Goal: Complete application form

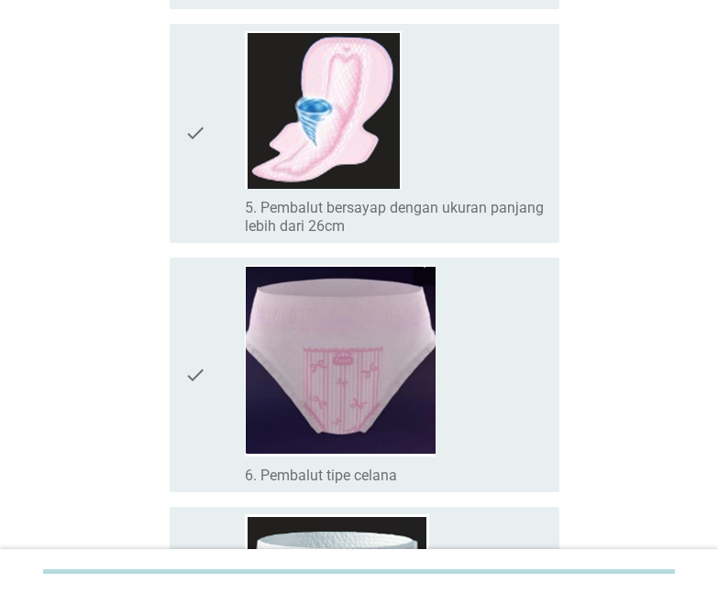
scroll to position [1029, 0]
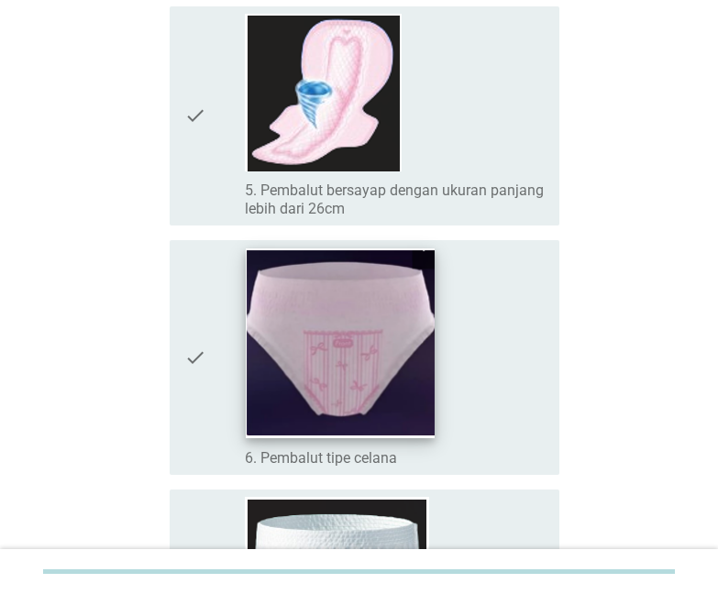
click at [396, 295] on img at bounding box center [340, 343] width 189 height 190
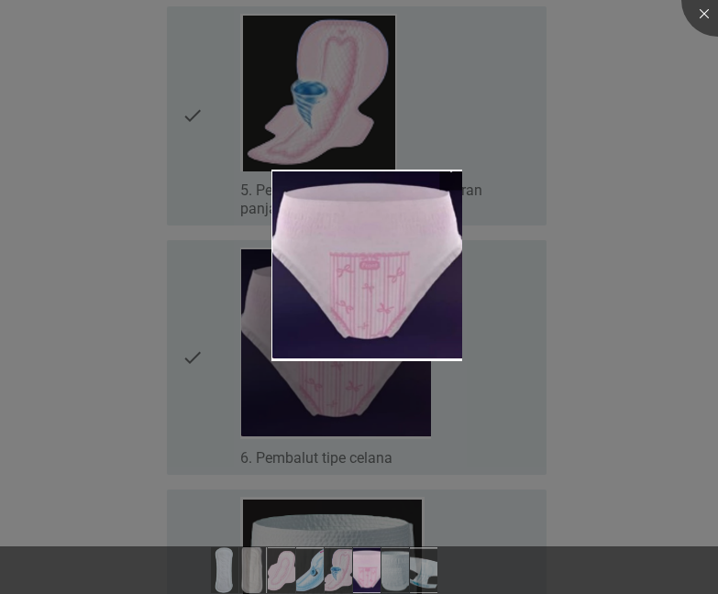
click at [395, 154] on div at bounding box center [359, 297] width 718 height 594
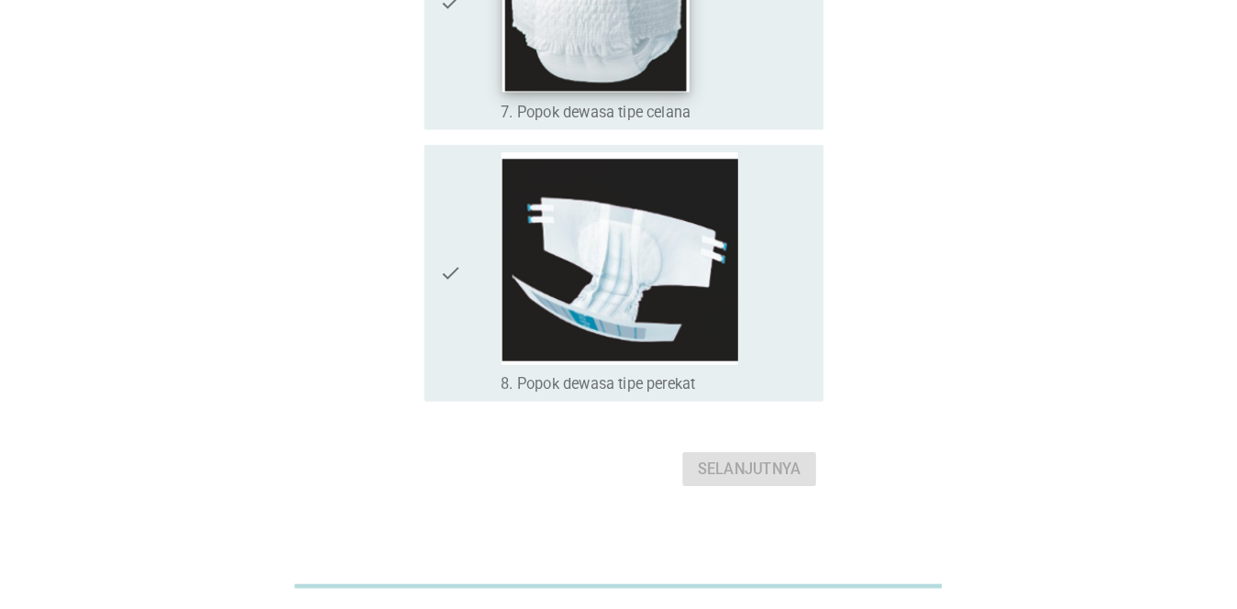
scroll to position [1264, 0]
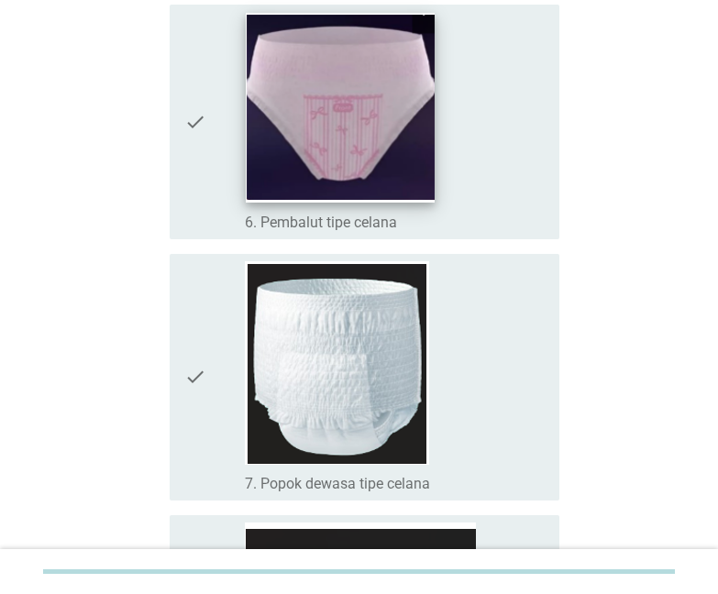
click at [266, 121] on img at bounding box center [340, 108] width 189 height 190
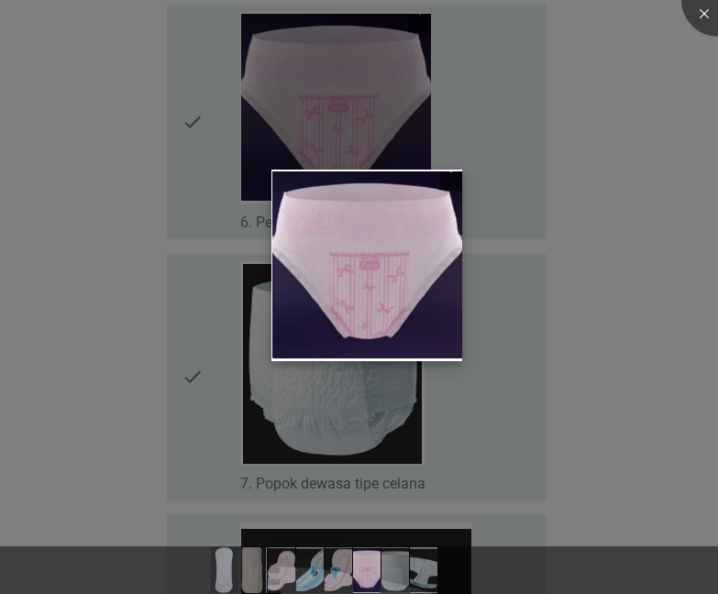
click at [424, 293] on img at bounding box center [366, 266] width 191 height 192
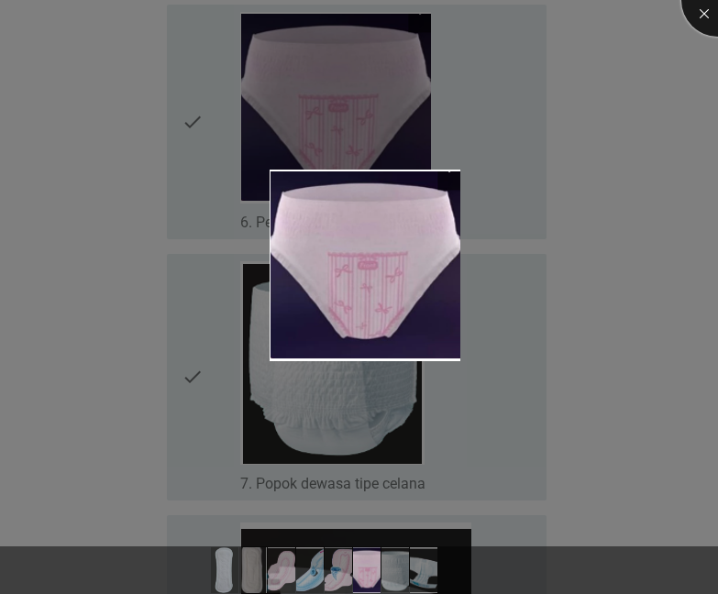
click at [704, 9] on div at bounding box center [717, -1] width 73 height 73
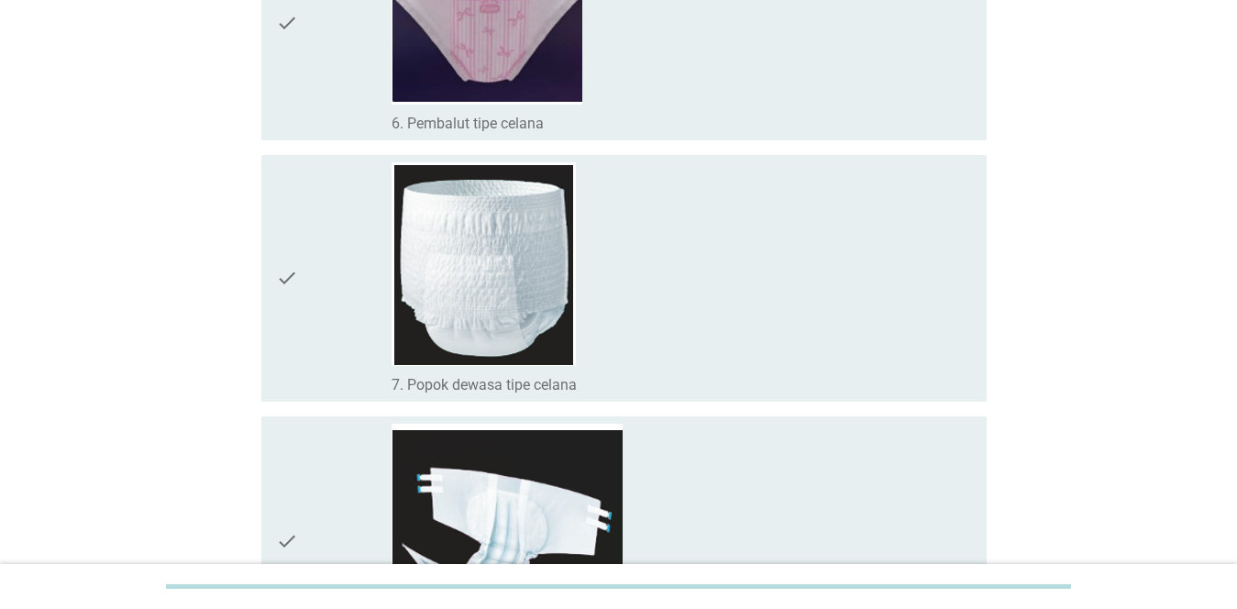
click at [292, 271] on icon "check" at bounding box center [287, 278] width 22 height 232
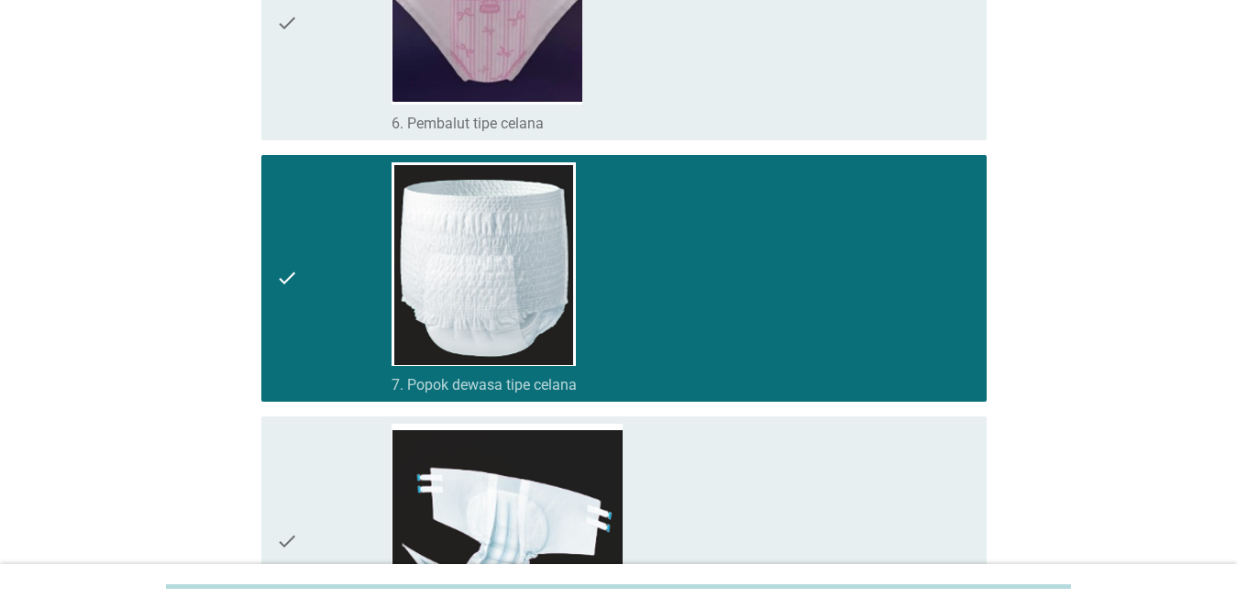
click at [287, 275] on icon "check" at bounding box center [287, 278] width 22 height 232
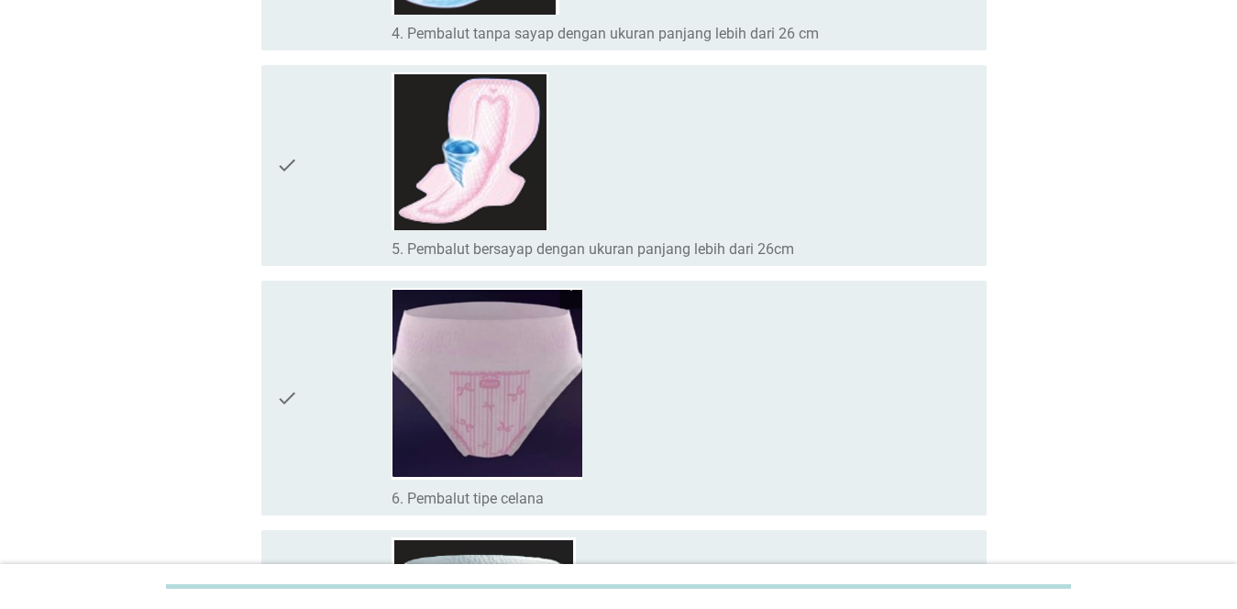
scroll to position [797, 0]
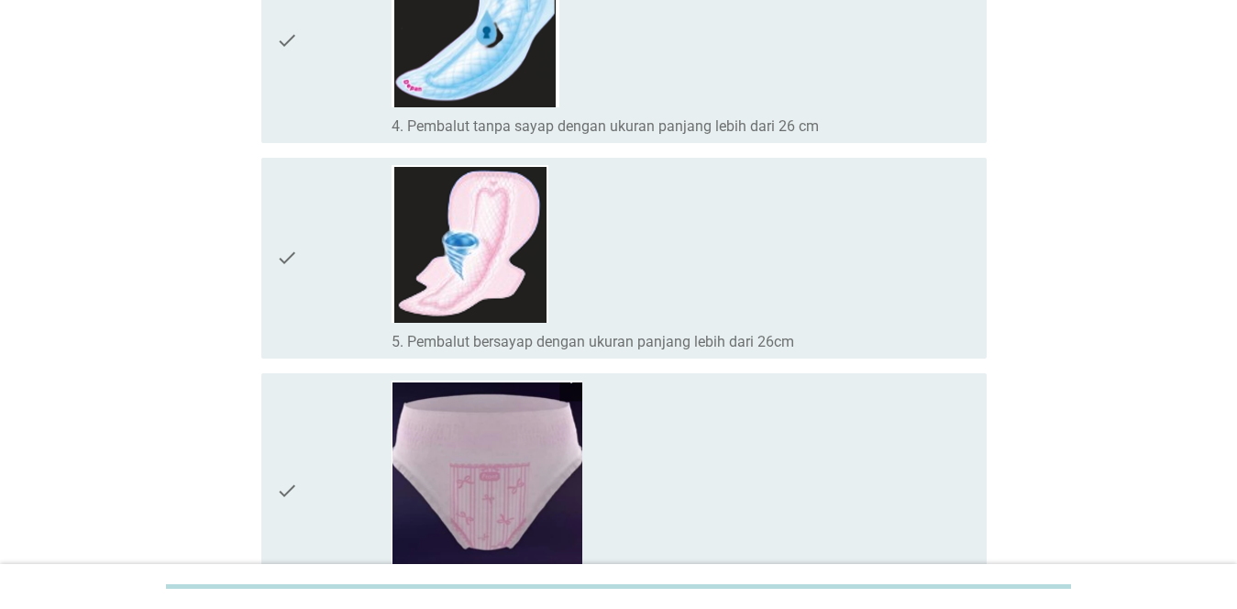
click at [281, 255] on icon "check" at bounding box center [287, 258] width 22 height 186
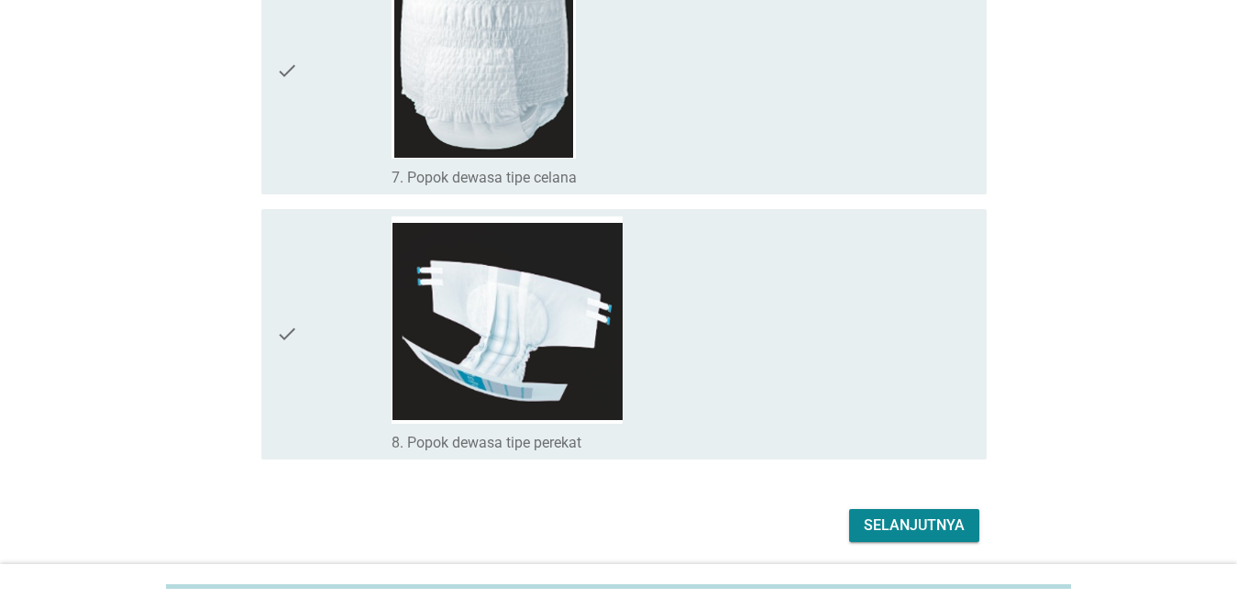
scroll to position [1532, 0]
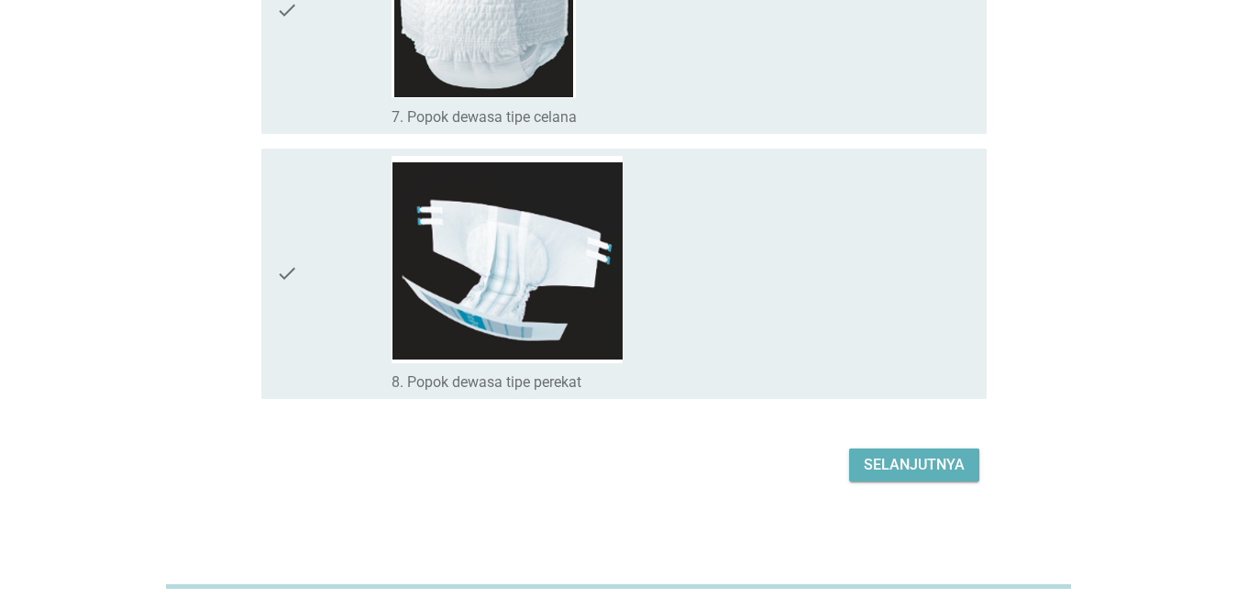
click at [717, 458] on div "Selanjutnya" at bounding box center [914, 465] width 101 height 22
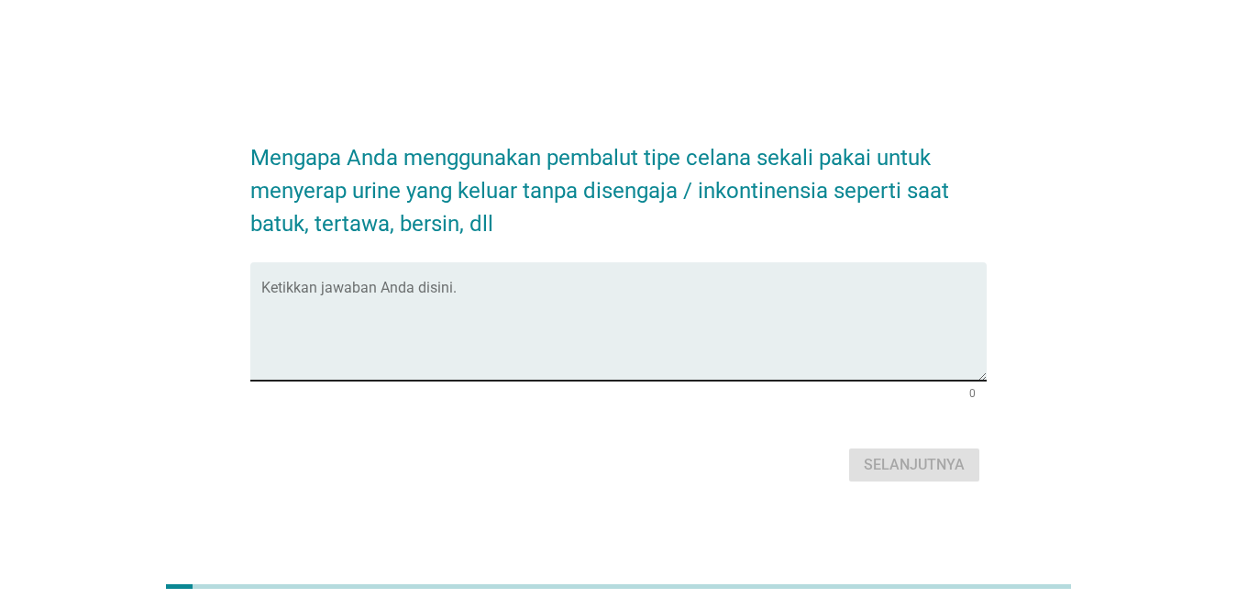
click at [580, 353] on textarea "Ketikkan jawaban Anda disini." at bounding box center [623, 332] width 725 height 96
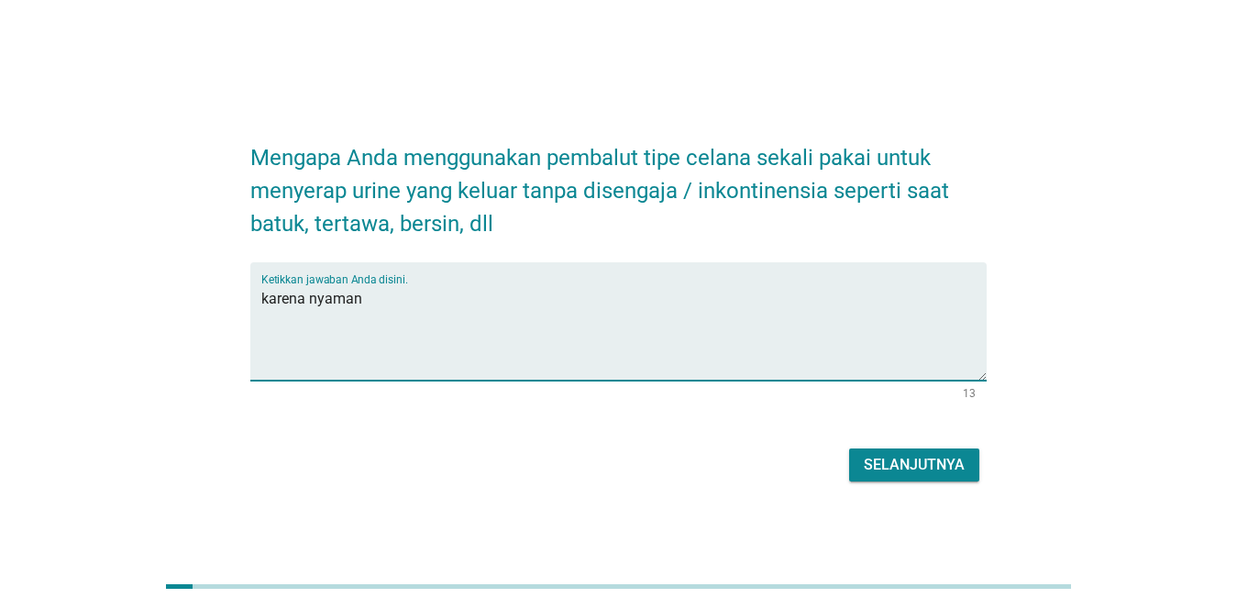
type textarea "karena nyaman"
click at [717, 469] on div "Selanjutnya" at bounding box center [914, 465] width 101 height 22
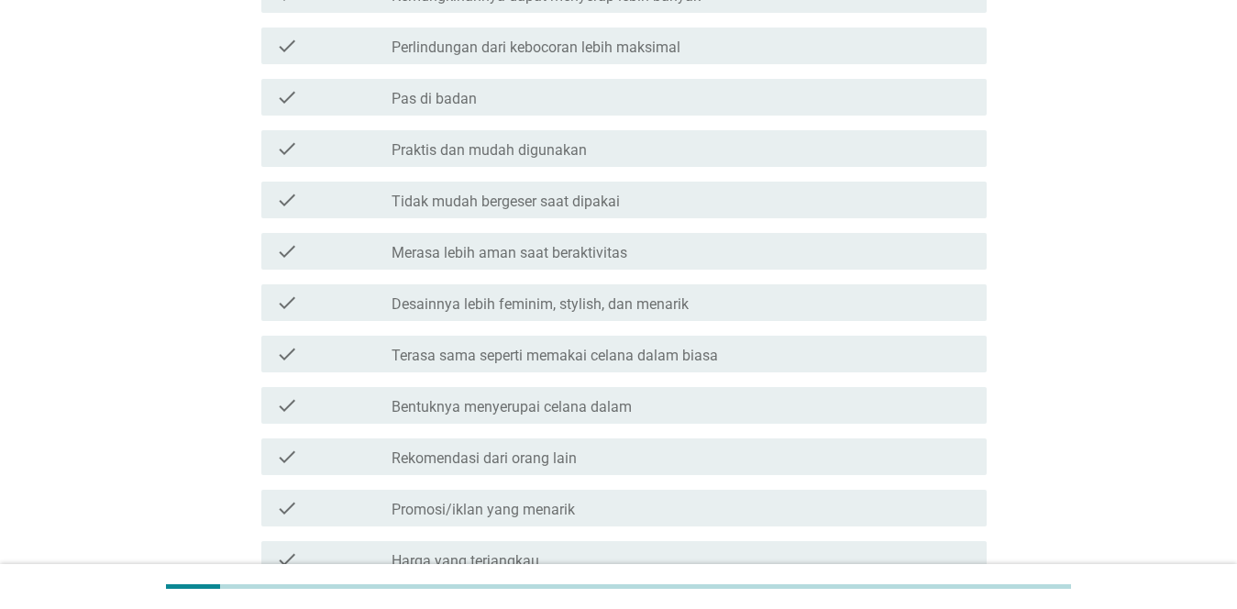
scroll to position [281, 0]
click at [512, 369] on div "check check_box_outline_blank Terasa sama seperti memakai celana dalam biasa" at bounding box center [623, 352] width 725 height 37
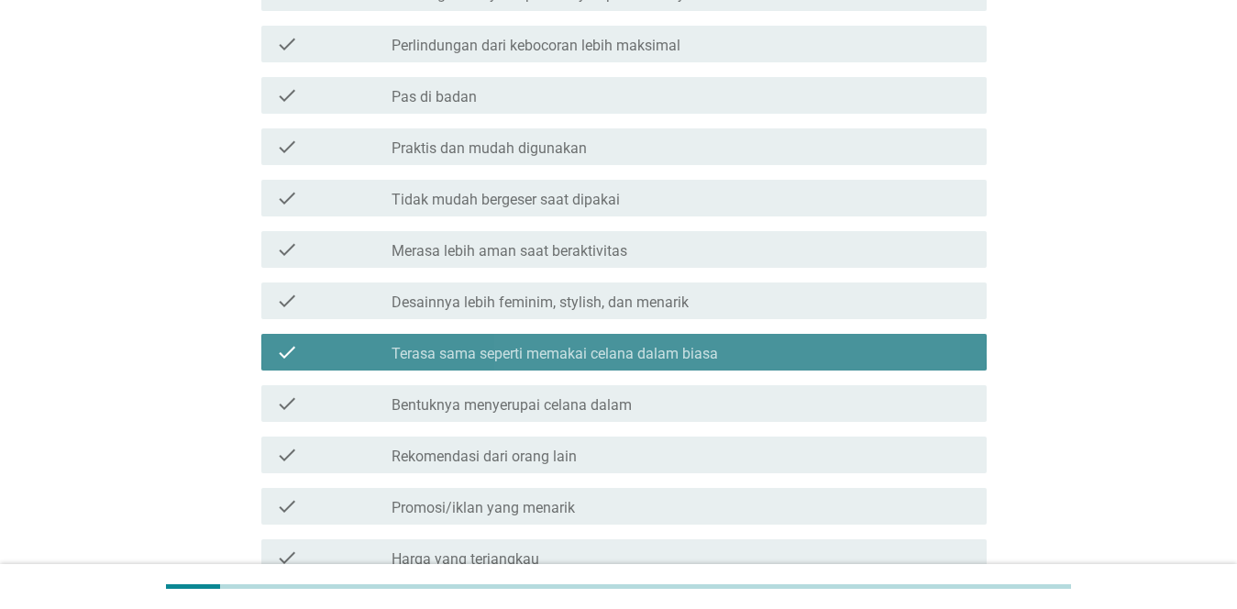
drag, startPoint x: 513, startPoint y: 278, endPoint x: 520, endPoint y: 320, distance: 42.8
click at [513, 276] on div "check check_box_outline_blank Desainnya lebih feminim, stylish, dan menarik" at bounding box center [618, 300] width 736 height 51
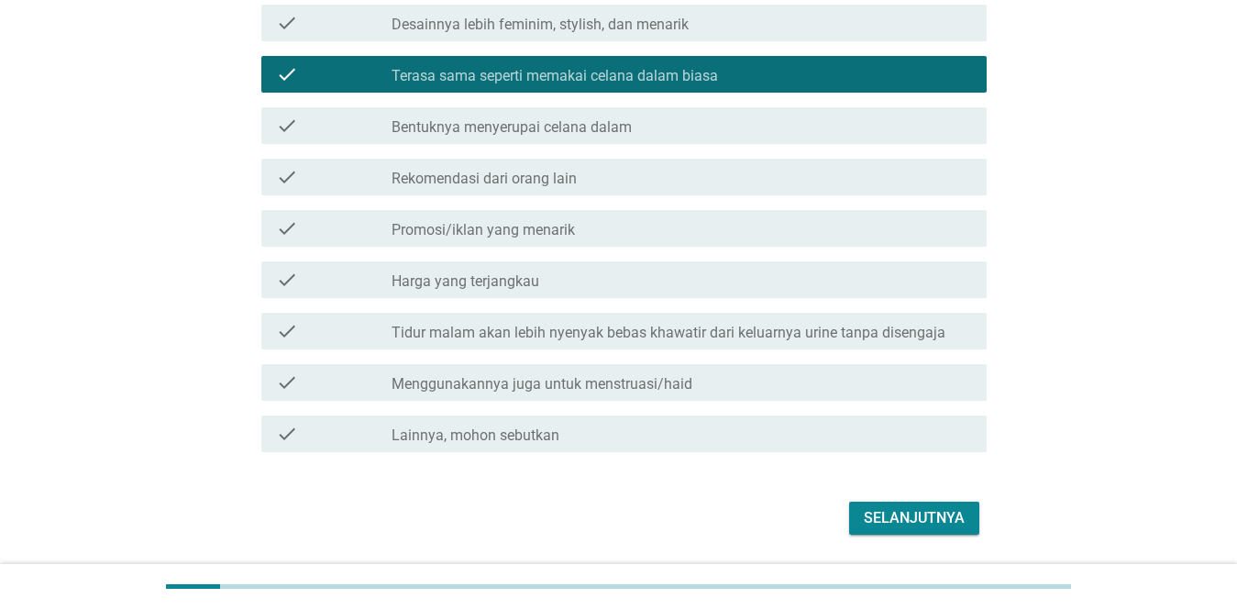
scroll to position [561, 0]
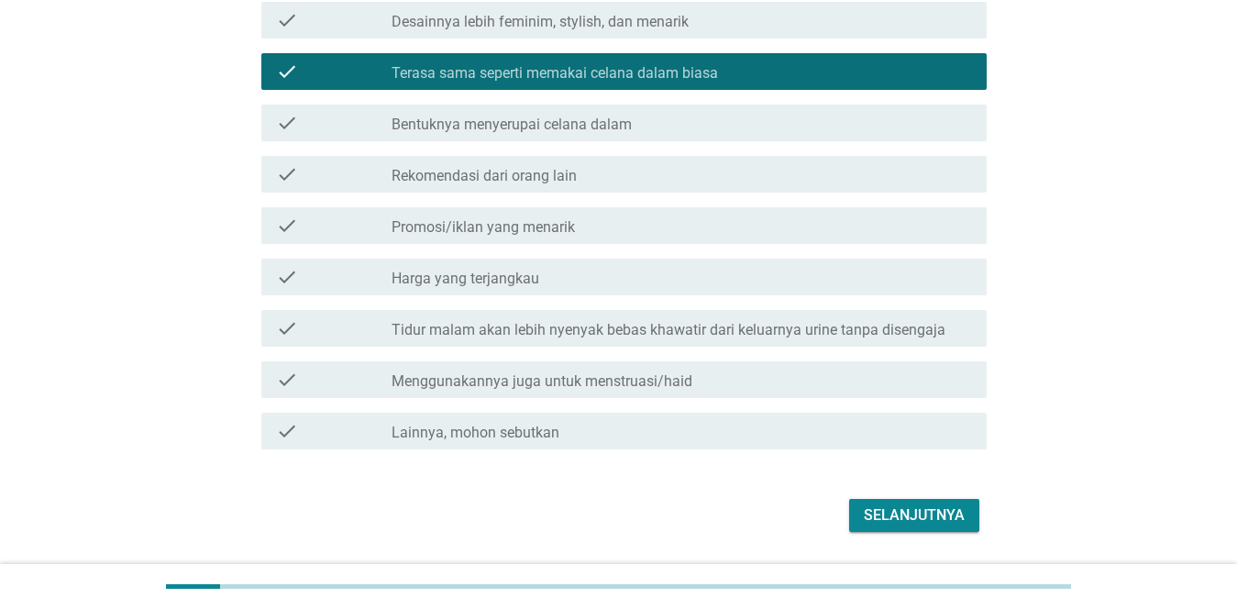
click at [717, 501] on button "Selanjutnya" at bounding box center [914, 515] width 130 height 33
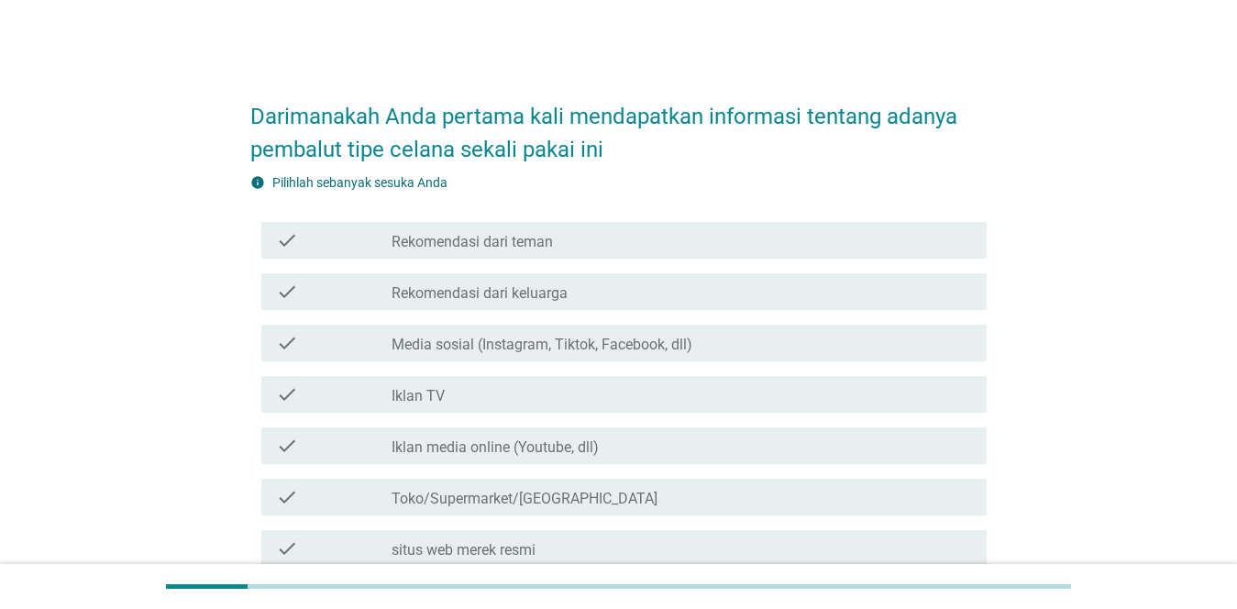
click at [431, 439] on label "Iklan media online (Youtube, dll)" at bounding box center [495, 447] width 207 height 18
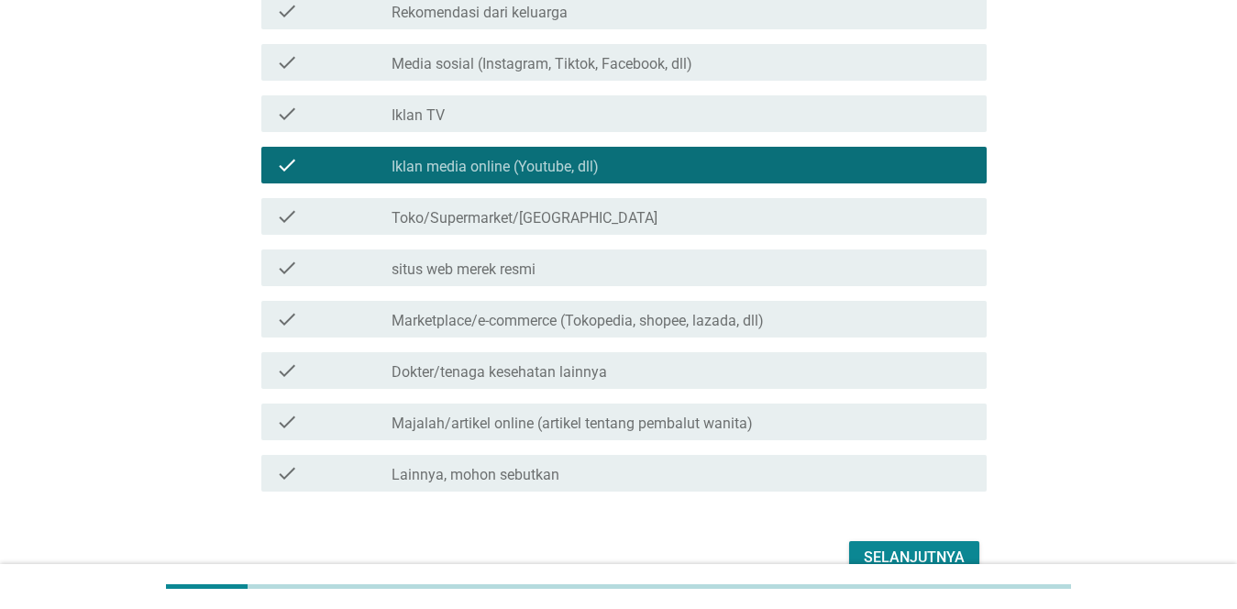
scroll to position [377, 0]
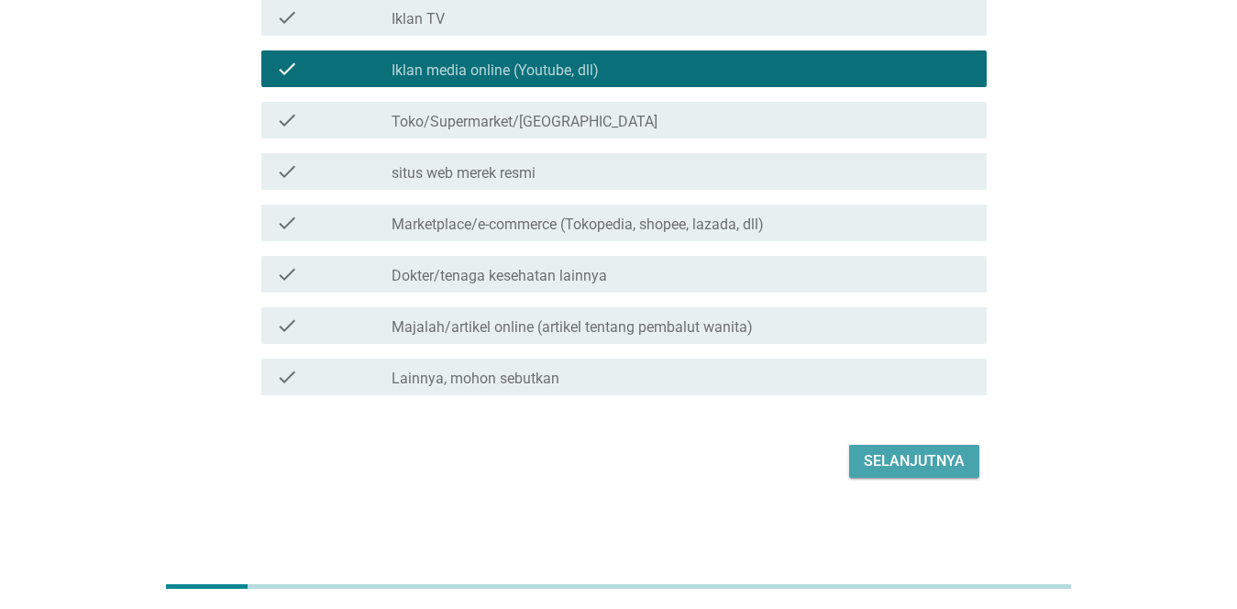
click at [717, 445] on button "Selanjutnya" at bounding box center [914, 461] width 130 height 33
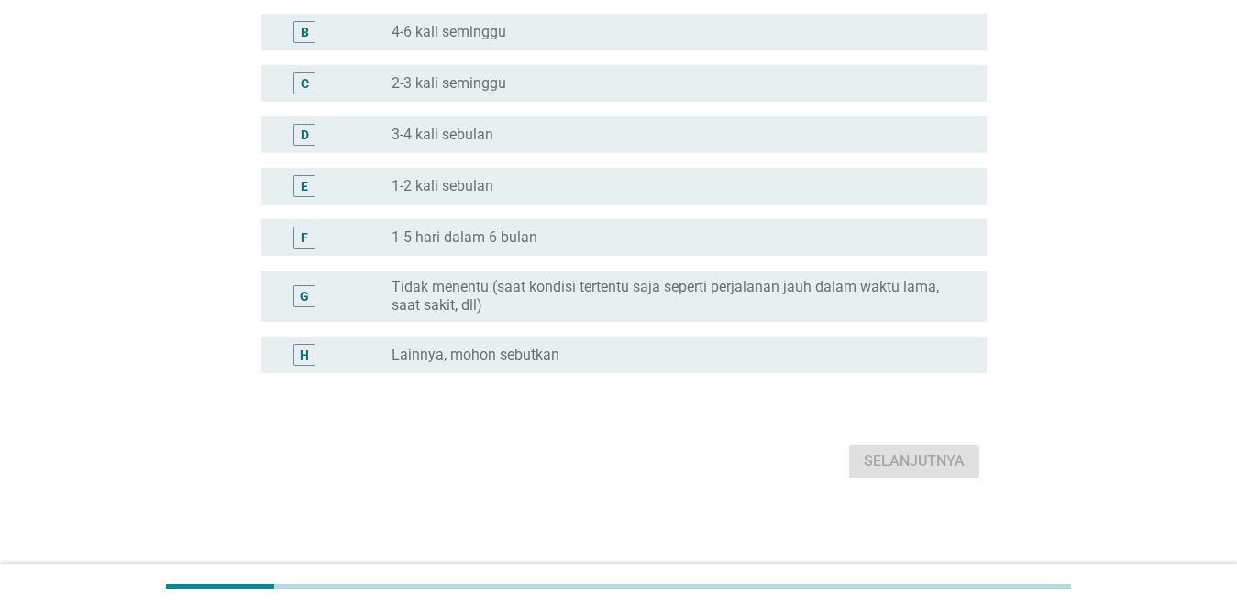
scroll to position [0, 0]
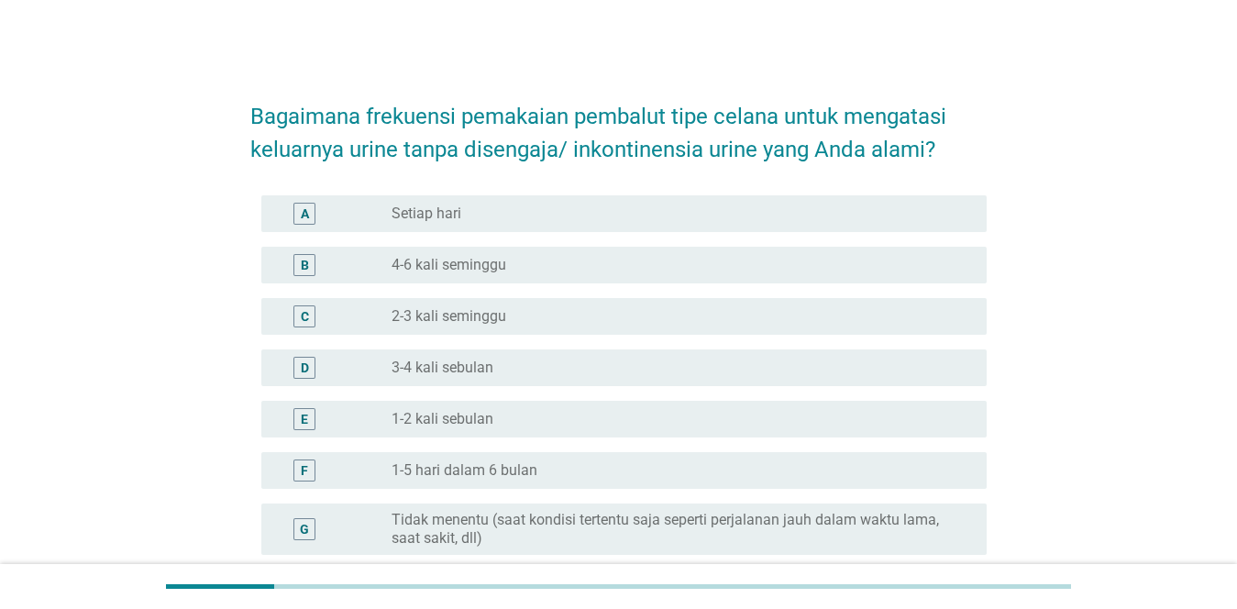
click at [630, 362] on div "radio_button_unchecked 3-4 kali sebulan" at bounding box center [675, 368] width 566 height 18
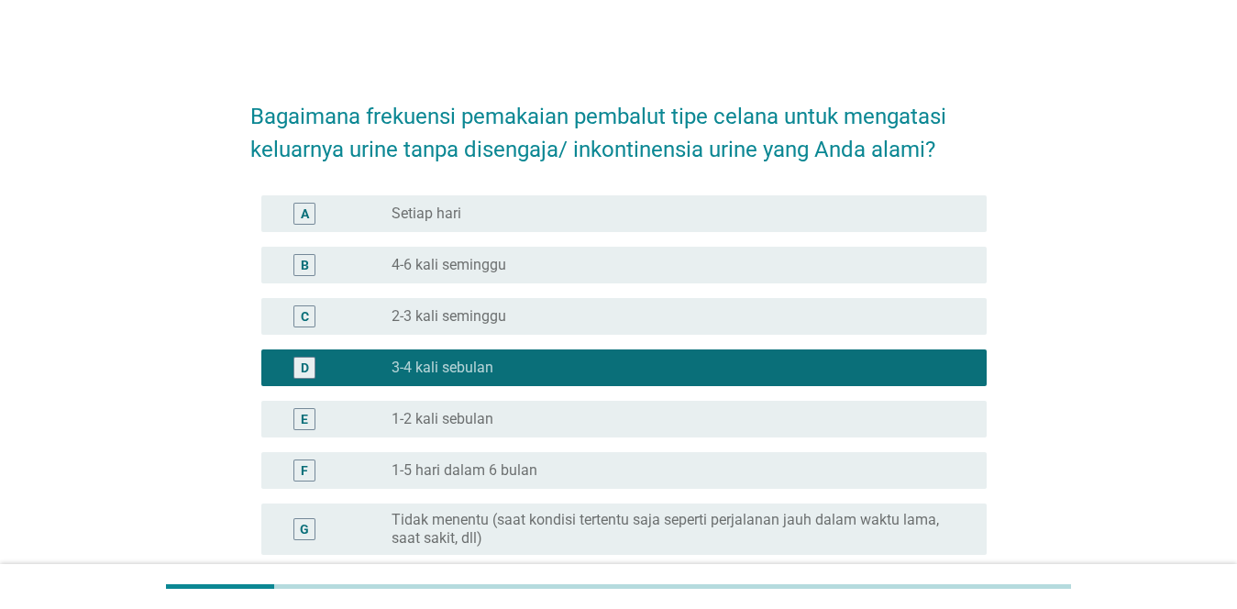
scroll to position [233, 0]
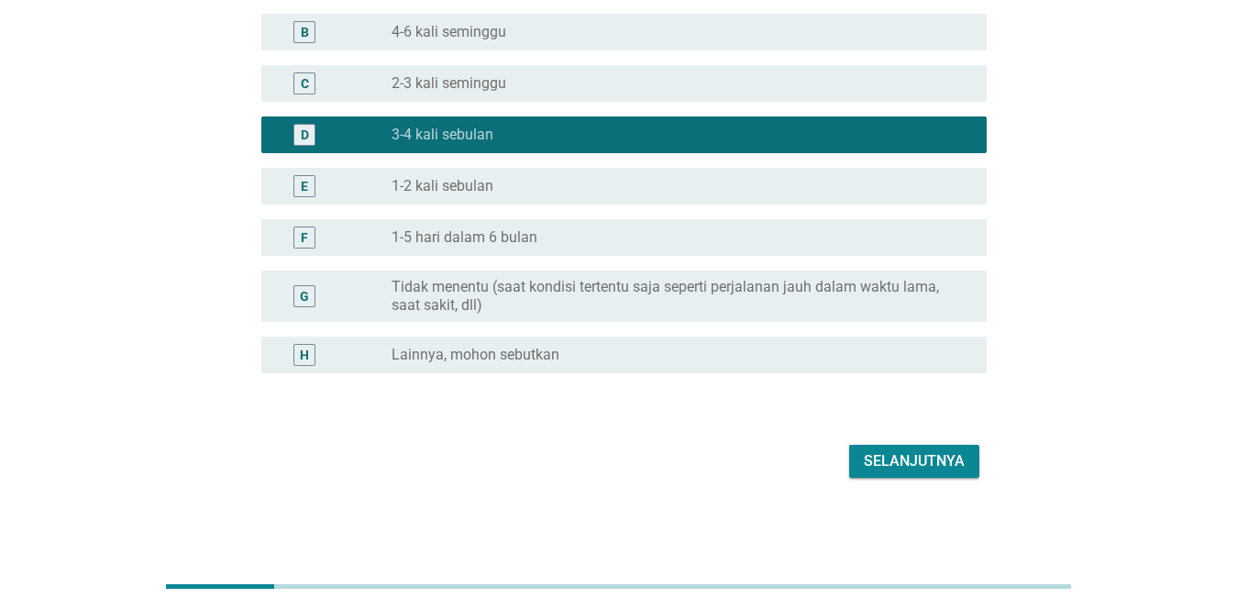
click at [717, 453] on div "Selanjutnya" at bounding box center [914, 461] width 101 height 22
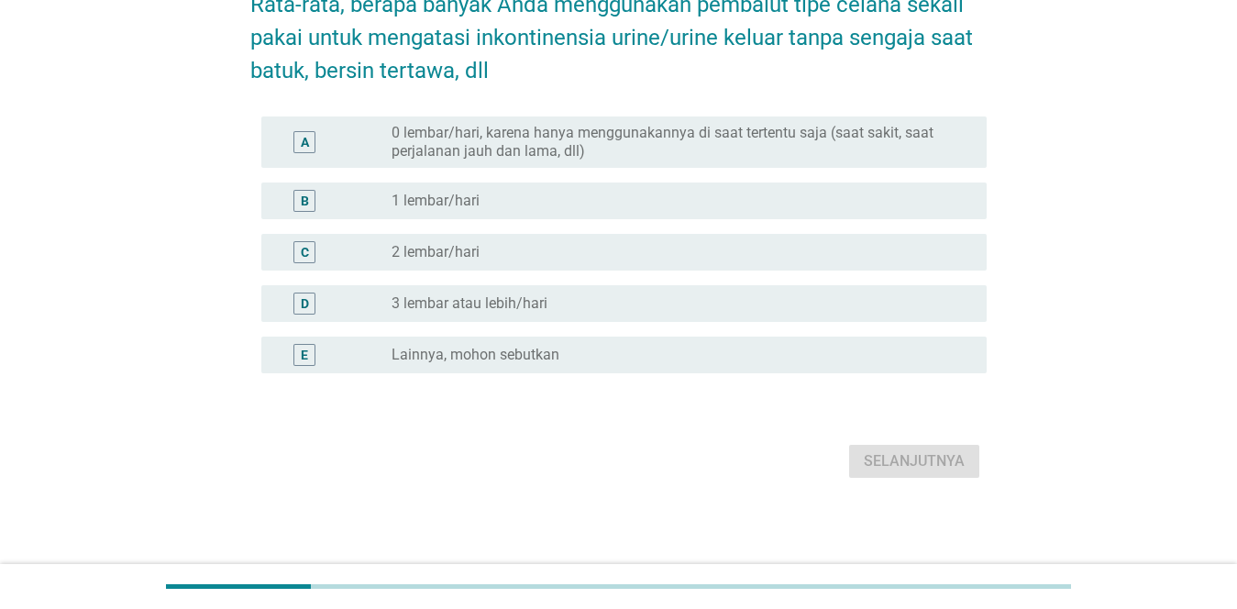
scroll to position [0, 0]
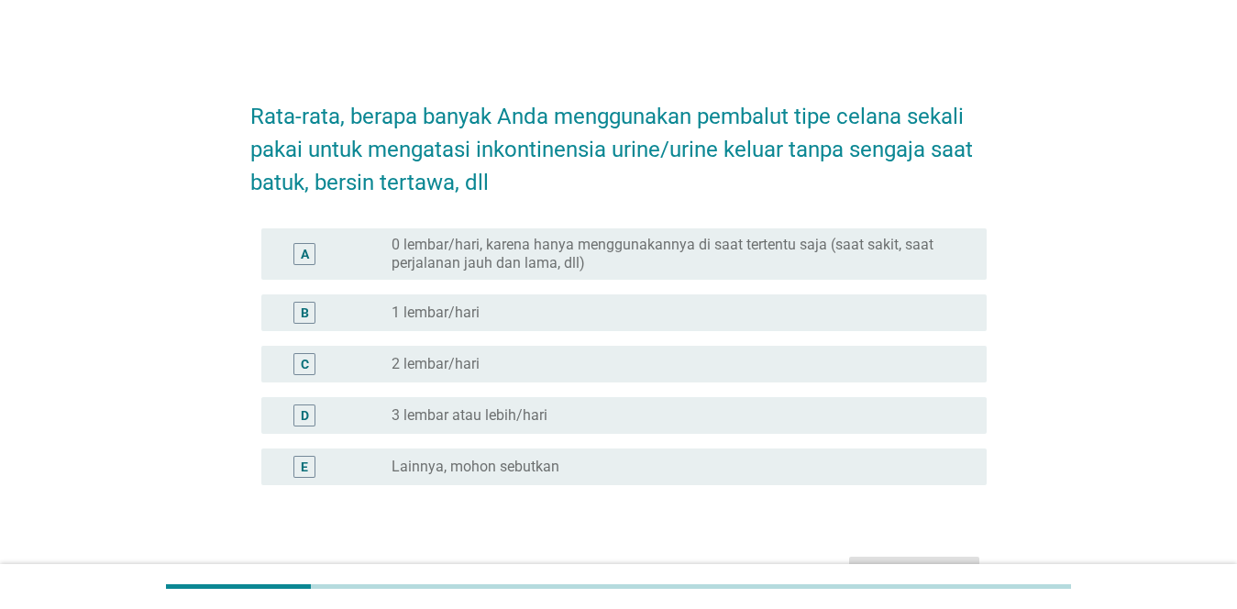
click at [613, 261] on label "0 lembar/hari, karena hanya menggunakannya di saat tertentu saja (saat sakit, s…" at bounding box center [675, 254] width 566 height 37
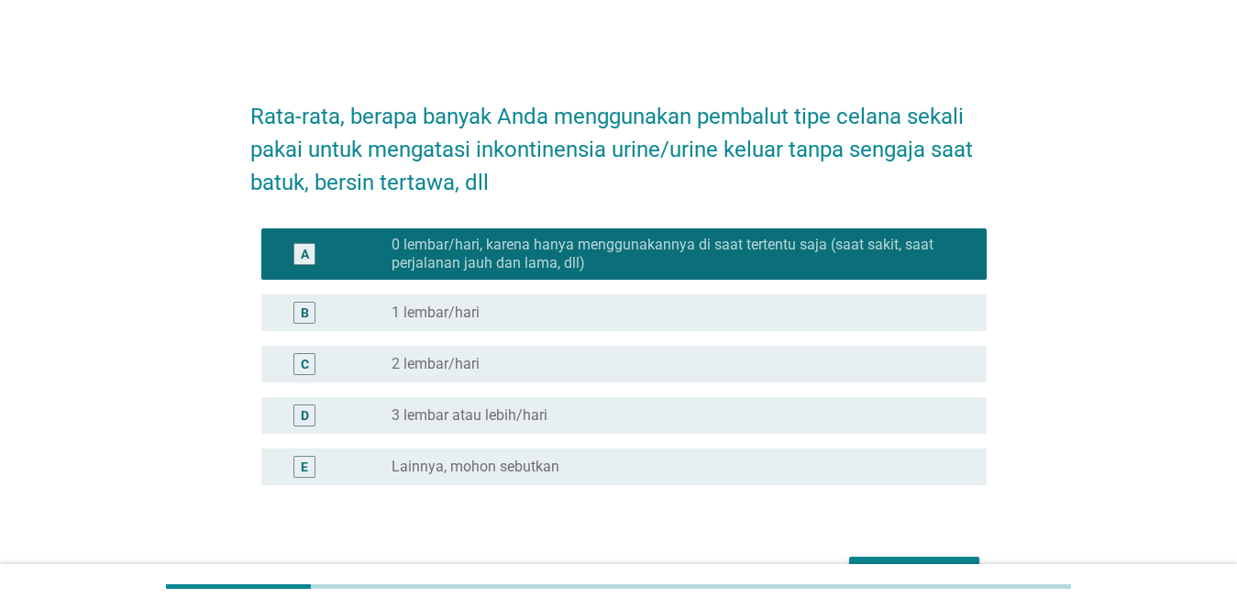
scroll to position [112, 0]
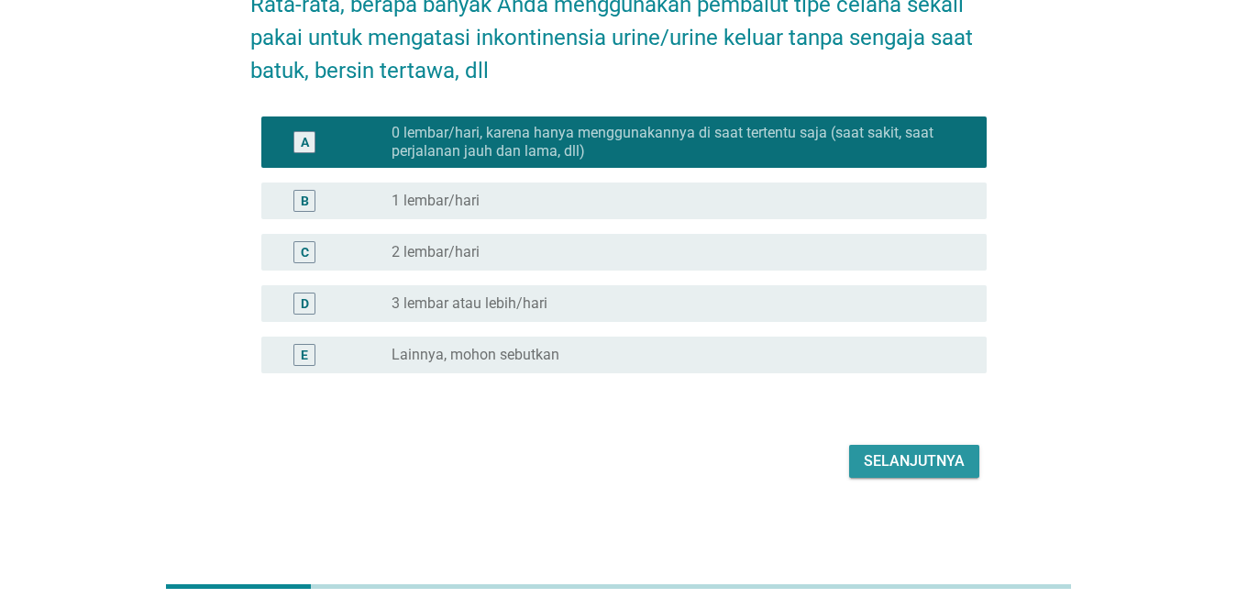
click at [717, 470] on div "Selanjutnya" at bounding box center [914, 461] width 101 height 22
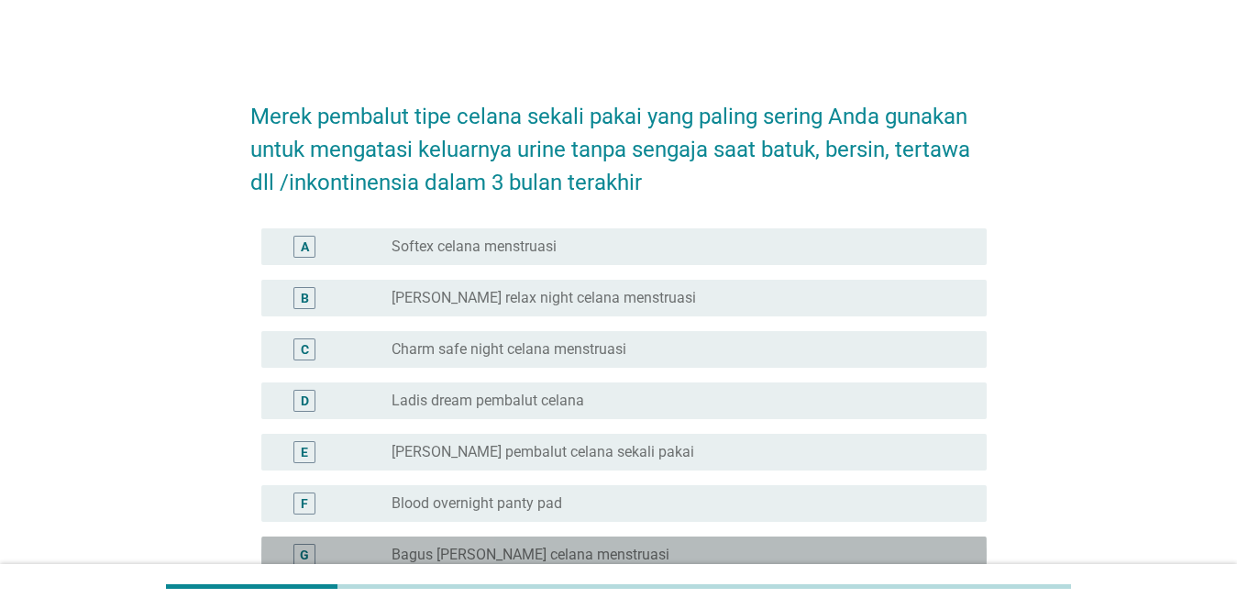
drag, startPoint x: 519, startPoint y: 557, endPoint x: 525, endPoint y: 539, distance: 18.6
click at [520, 555] on label "Bagus [PERSON_NAME] celana menstruasi" at bounding box center [531, 555] width 278 height 18
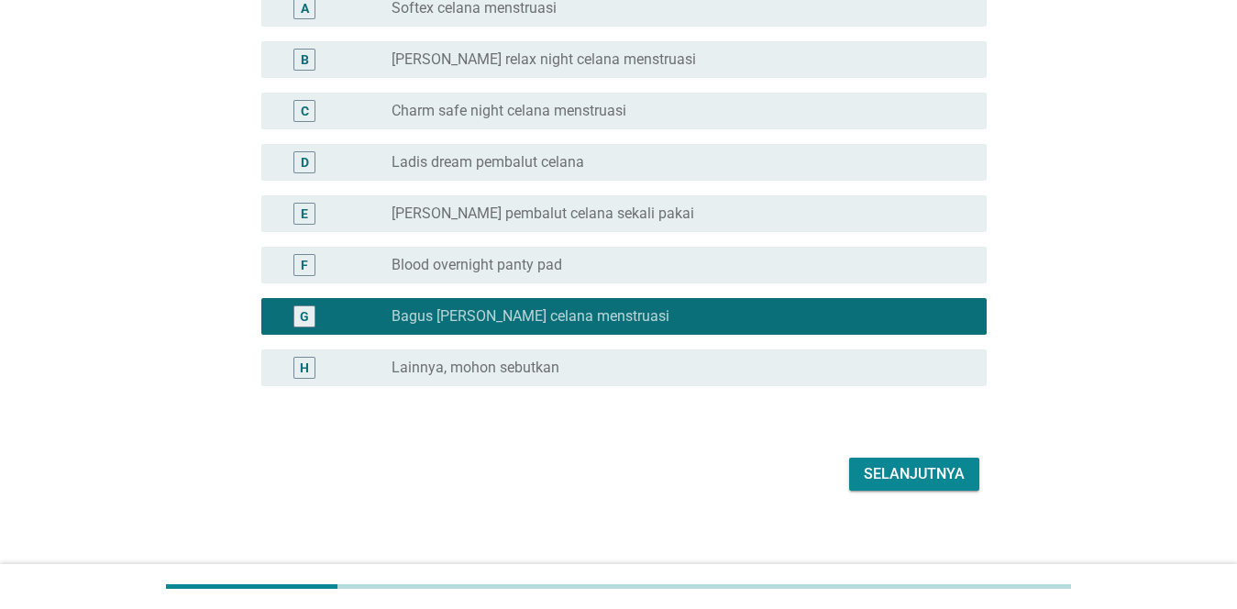
scroll to position [251, 0]
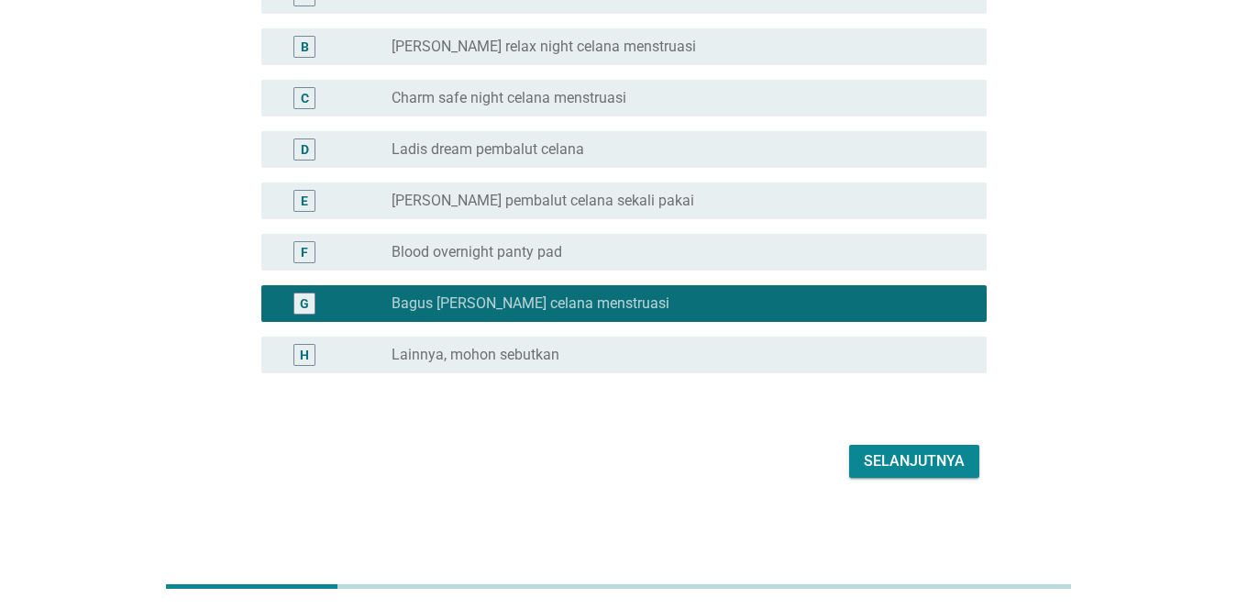
click at [717, 458] on div "Selanjutnya" at bounding box center [914, 461] width 101 height 22
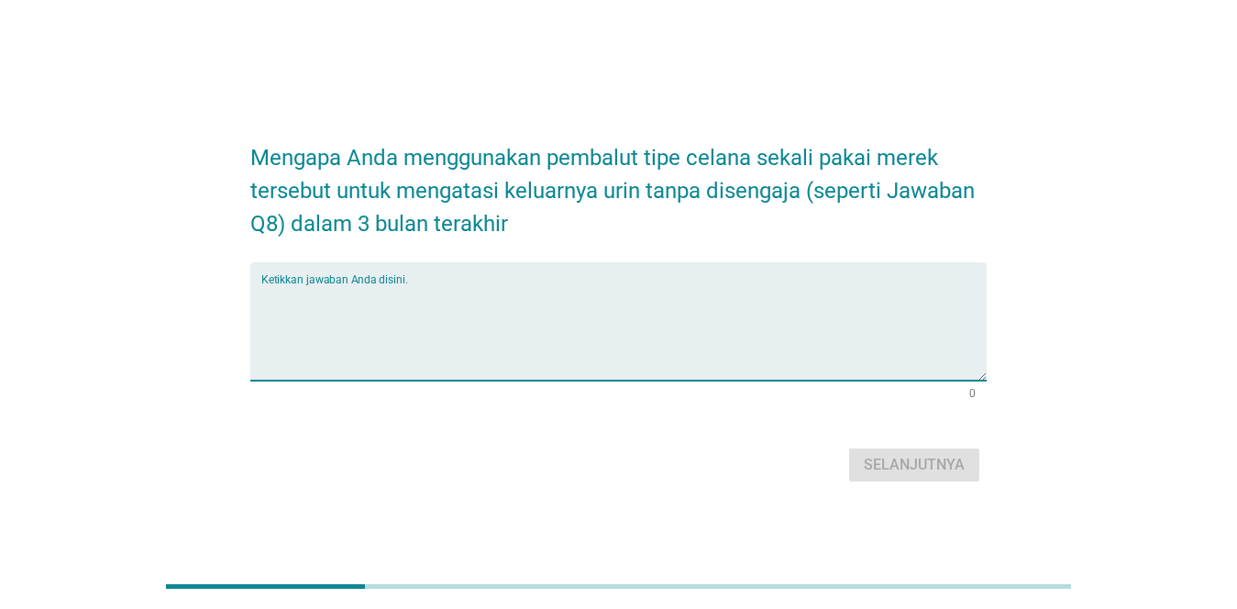
click at [547, 344] on textarea "Ketikkan jawaban Anda disini." at bounding box center [623, 332] width 725 height 96
type textarea "tidak tahu"
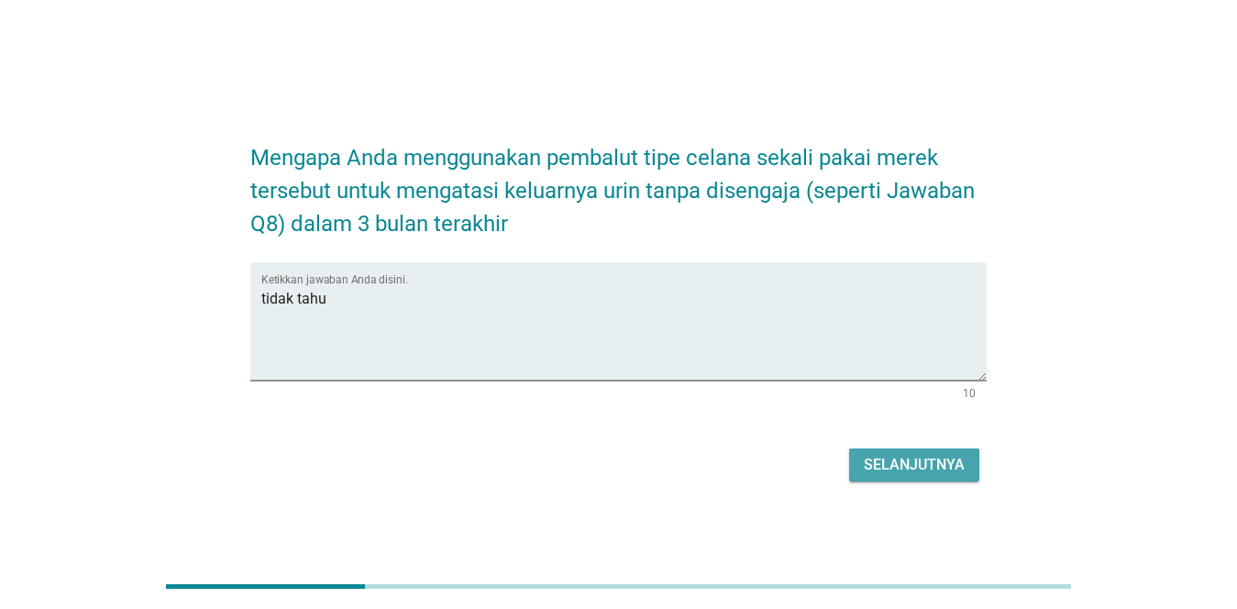
click at [717, 467] on div "Selanjutnya" at bounding box center [914, 465] width 101 height 22
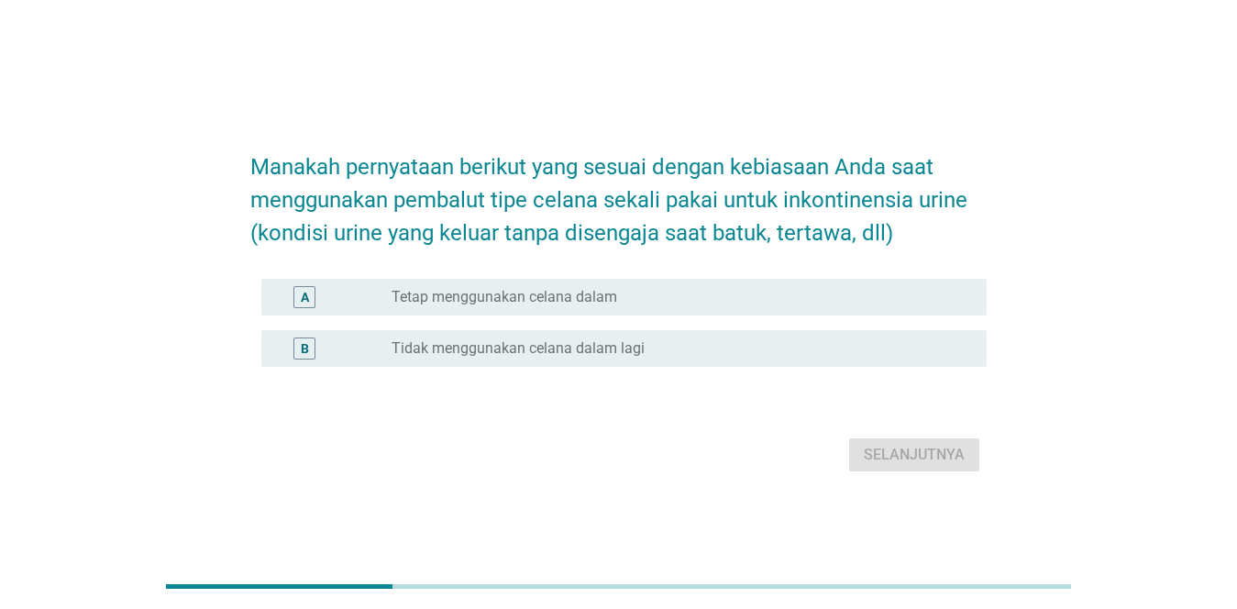
click at [663, 308] on div "A radio_button_unchecked Tetap menggunakan celana dalam" at bounding box center [623, 297] width 725 height 37
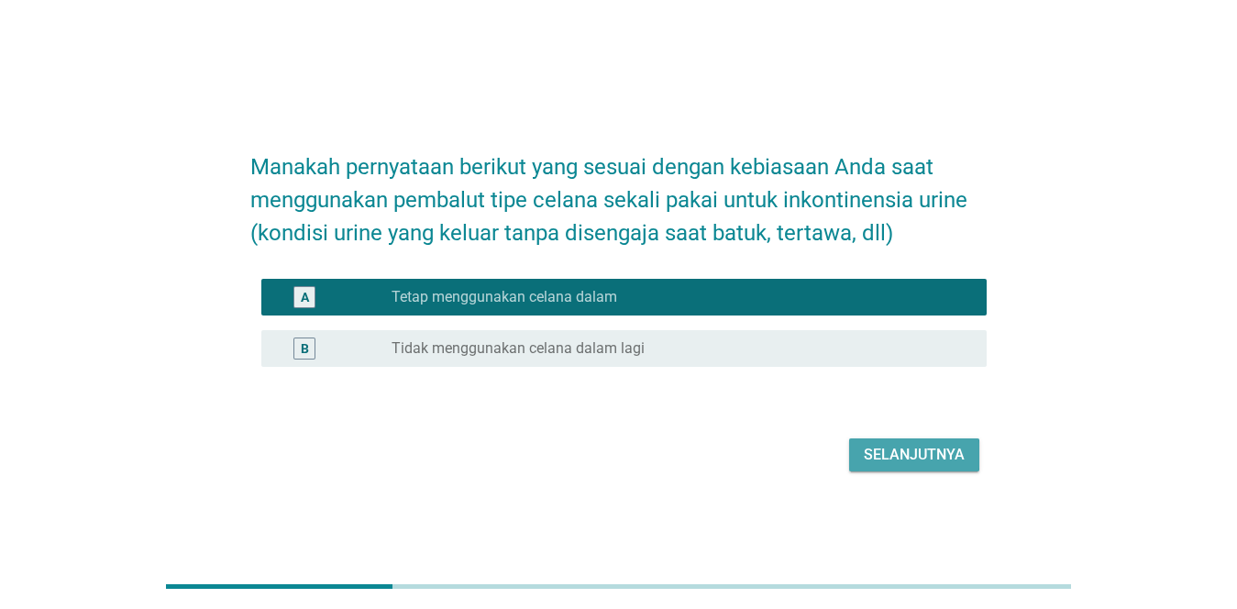
click at [717, 445] on div "Selanjutnya" at bounding box center [914, 455] width 101 height 22
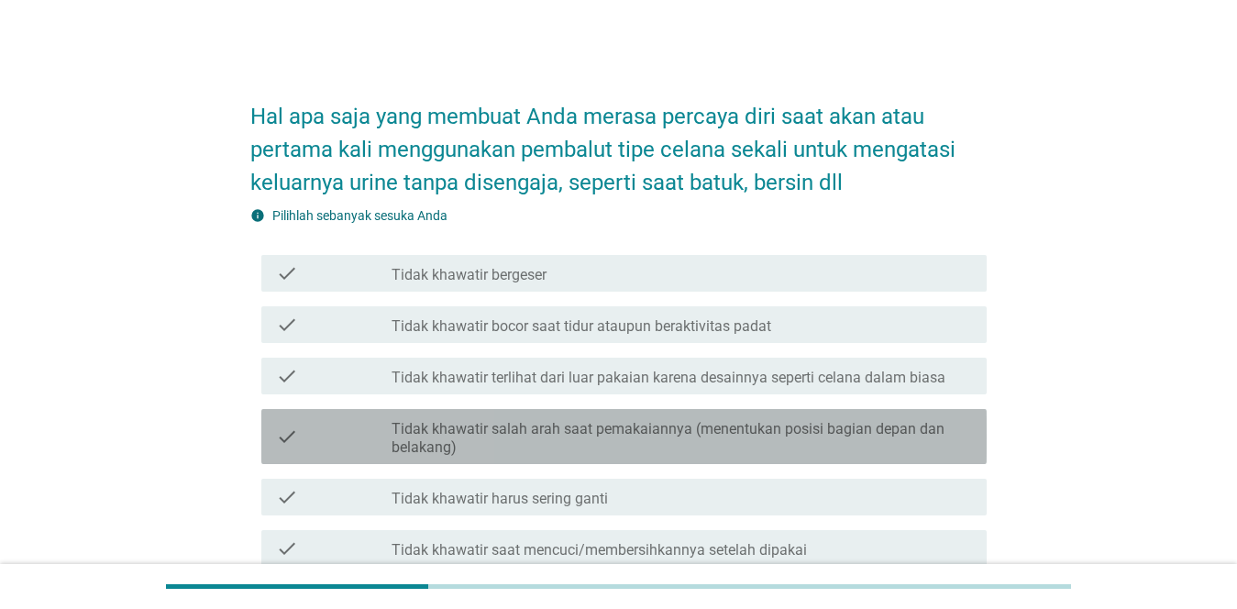
click at [458, 445] on label "Tidak khawatir salah arah saat pemakaiannya (menentukan posisi bagian depan dan…" at bounding box center [682, 438] width 580 height 37
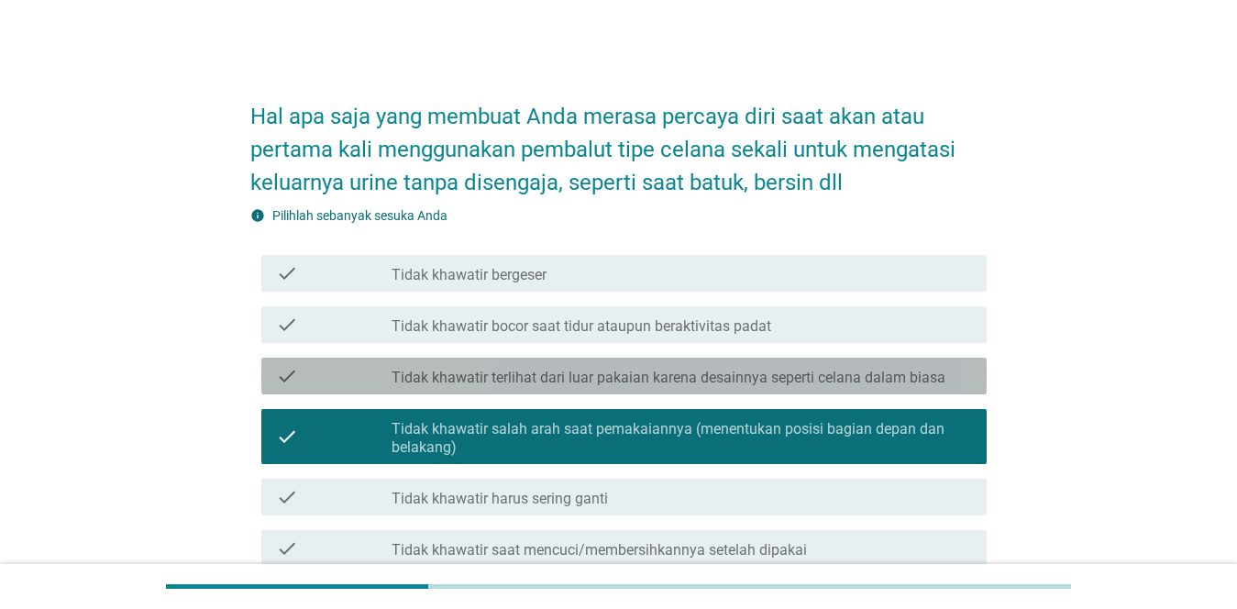
click at [479, 359] on div "check check_box_outline_blank Tidak khawatir terlihat dari luar pakaian karena …" at bounding box center [623, 376] width 725 height 37
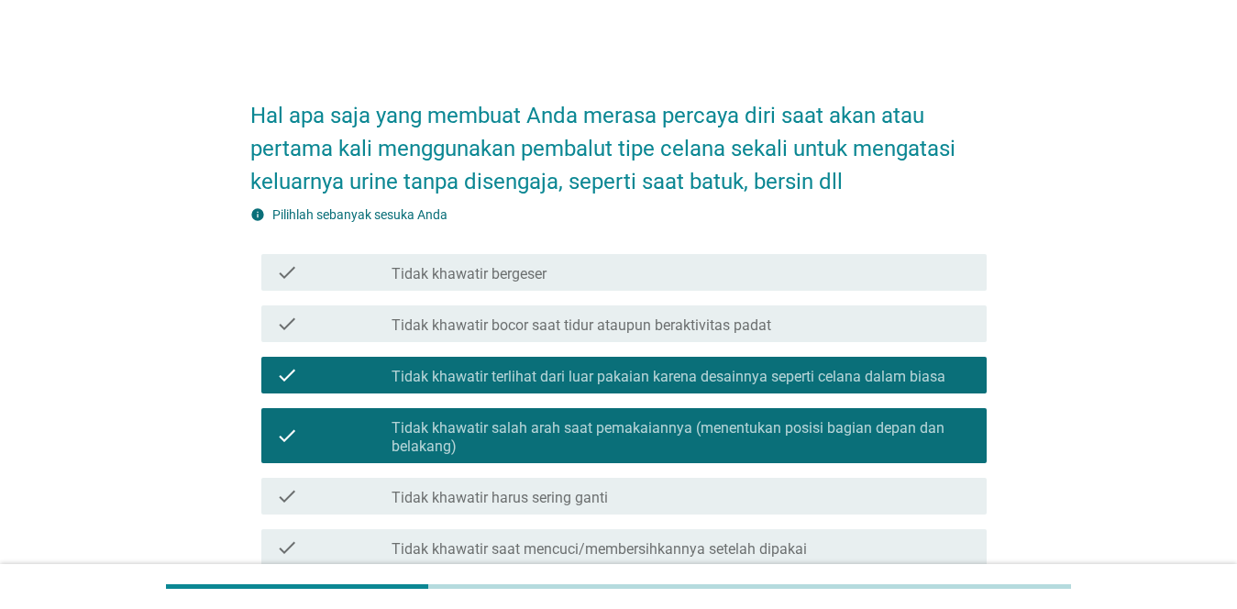
scroll to position [377, 0]
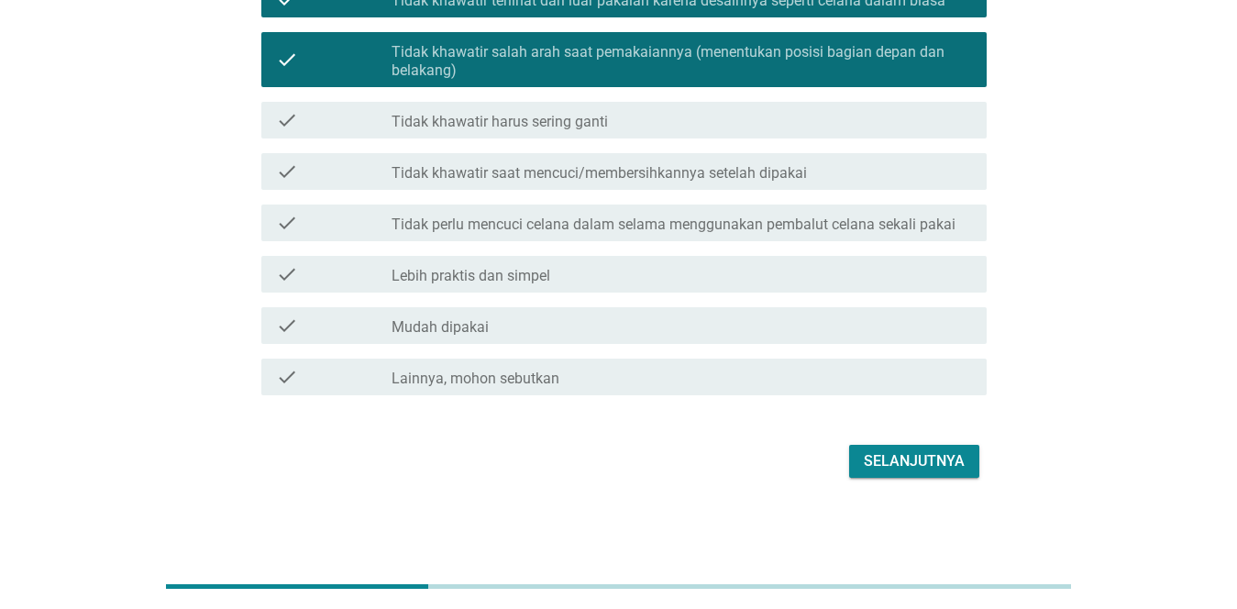
click at [717, 446] on button "Selanjutnya" at bounding box center [914, 461] width 130 height 33
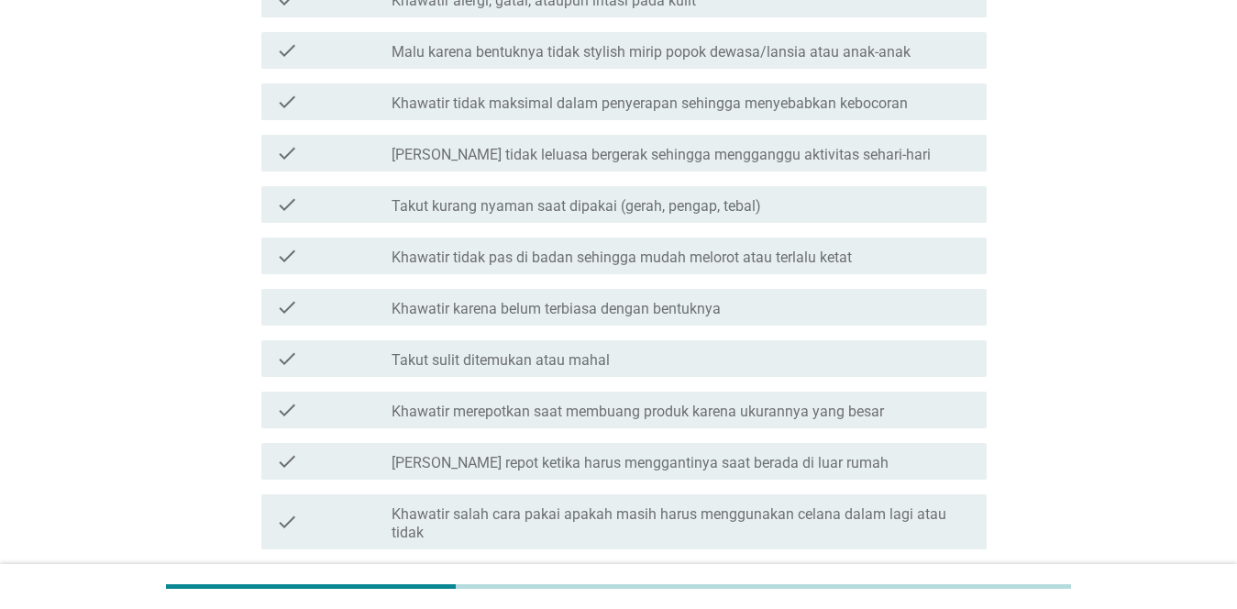
scroll to position [0, 0]
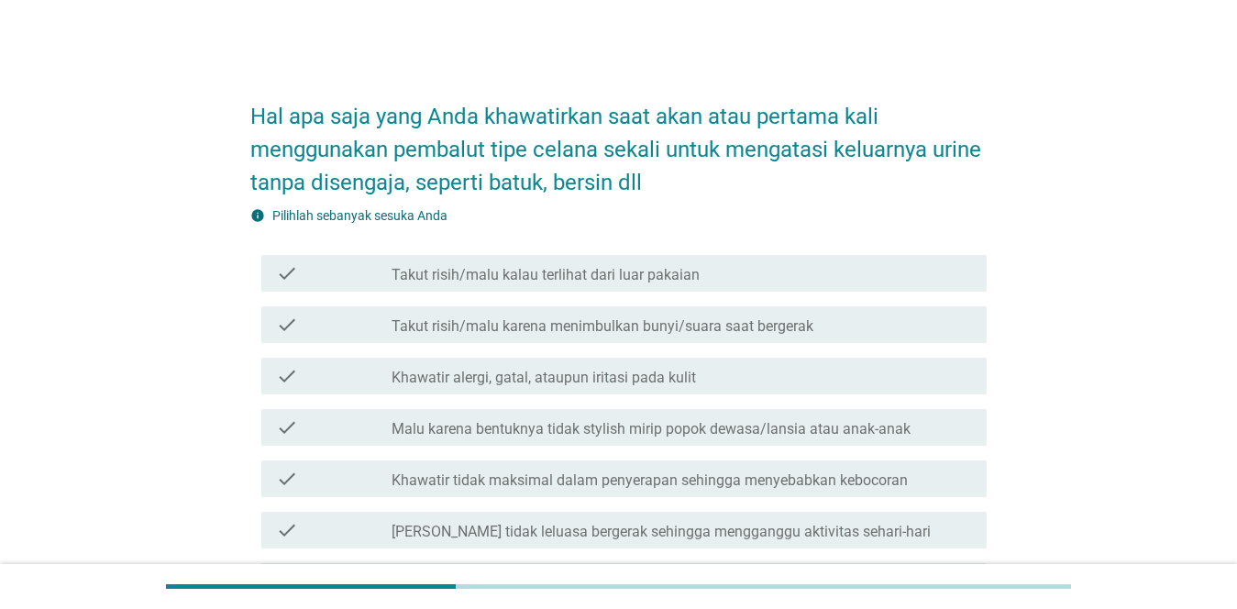
click at [394, 441] on div "check check_box_outline_blank Malu karena bentuknya tidak stylish mirip popok d…" at bounding box center [623, 427] width 725 height 37
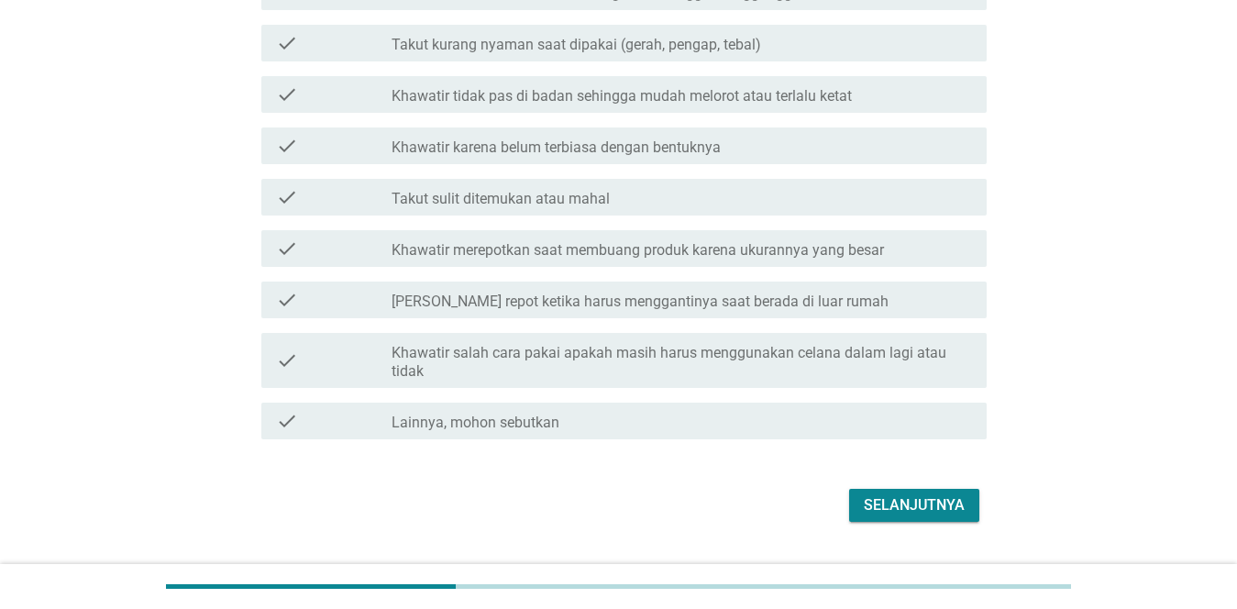
scroll to position [582, 0]
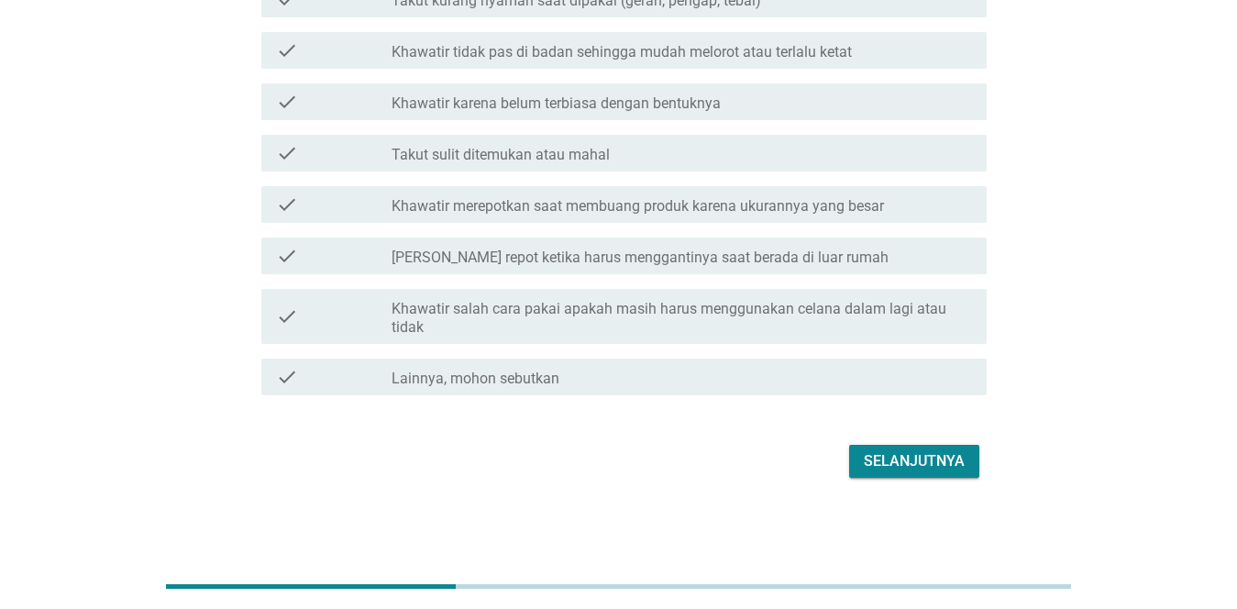
click at [717, 469] on div "Selanjutnya" at bounding box center [914, 461] width 101 height 22
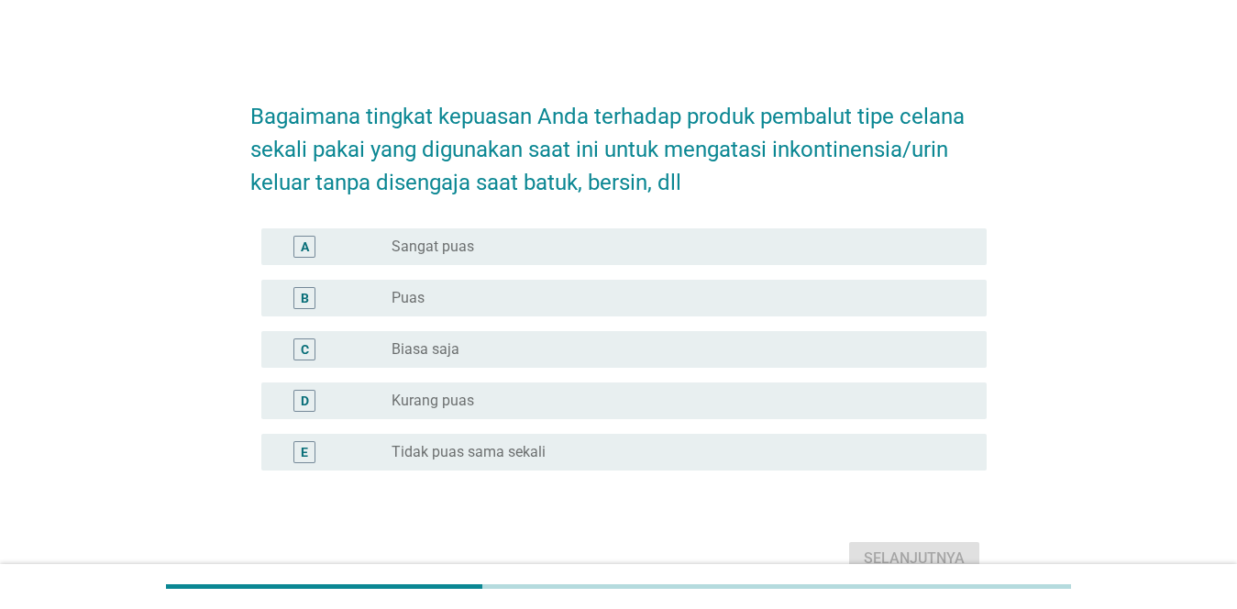
drag, startPoint x: 561, startPoint y: 298, endPoint x: 605, endPoint y: 360, distance: 76.3
click at [558, 298] on div "radio_button_unchecked Puas" at bounding box center [675, 298] width 566 height 18
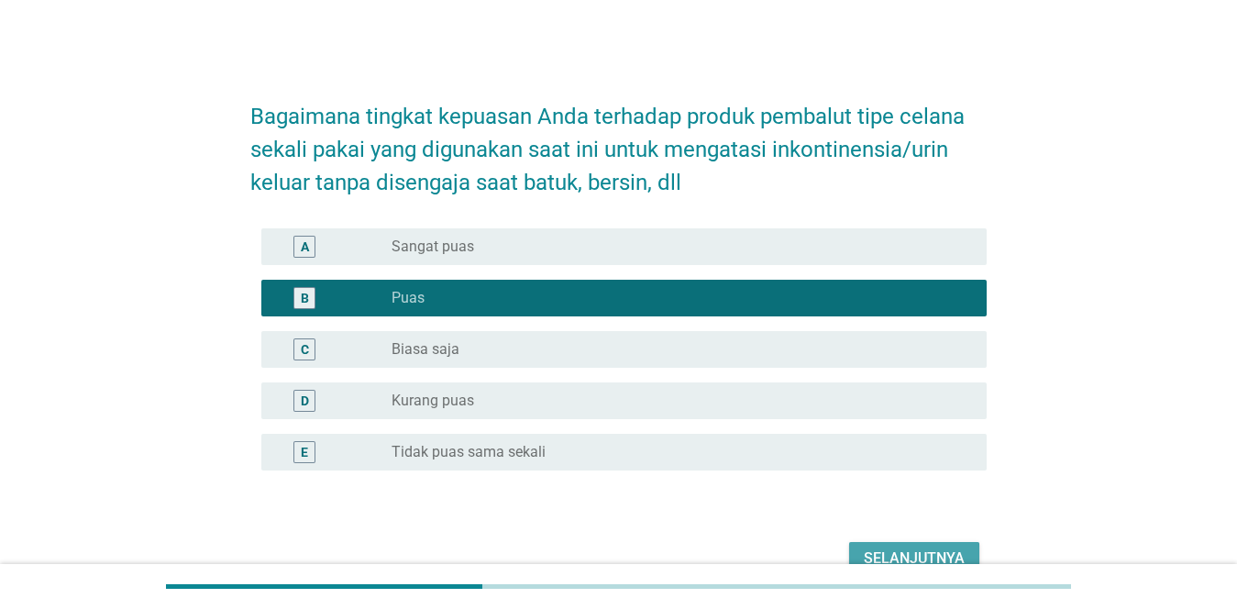
click at [717, 558] on div "Selanjutnya" at bounding box center [914, 558] width 101 height 22
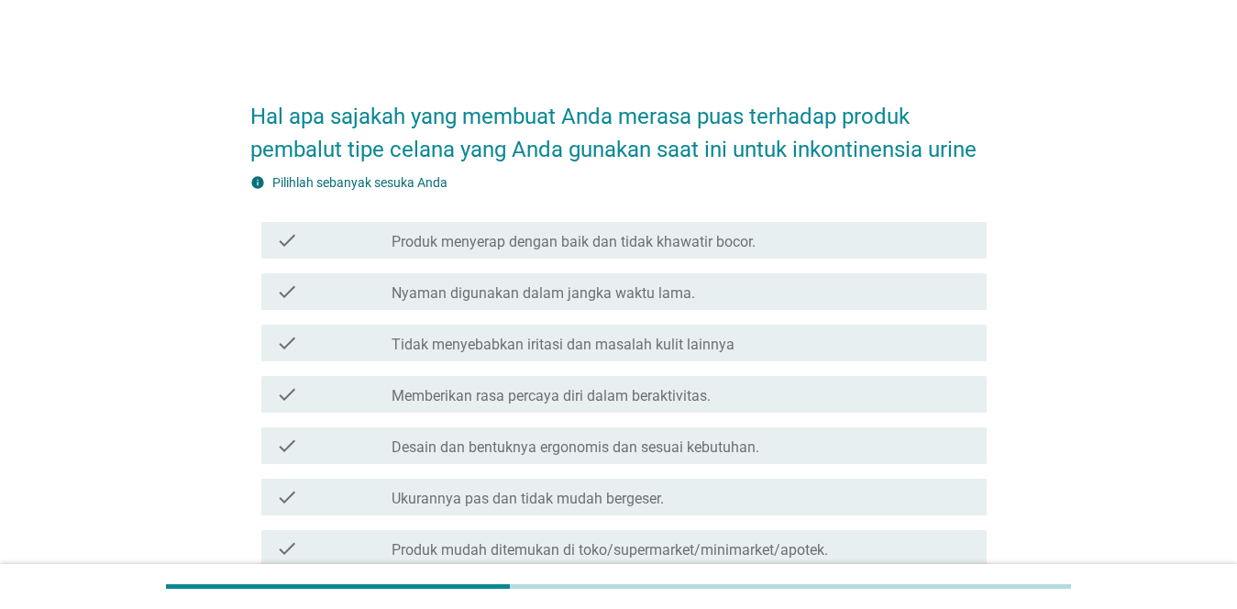
click at [539, 475] on div "check check_box_outline_blank Ukurannya pas dan tidak mudah bergeser." at bounding box center [618, 496] width 736 height 51
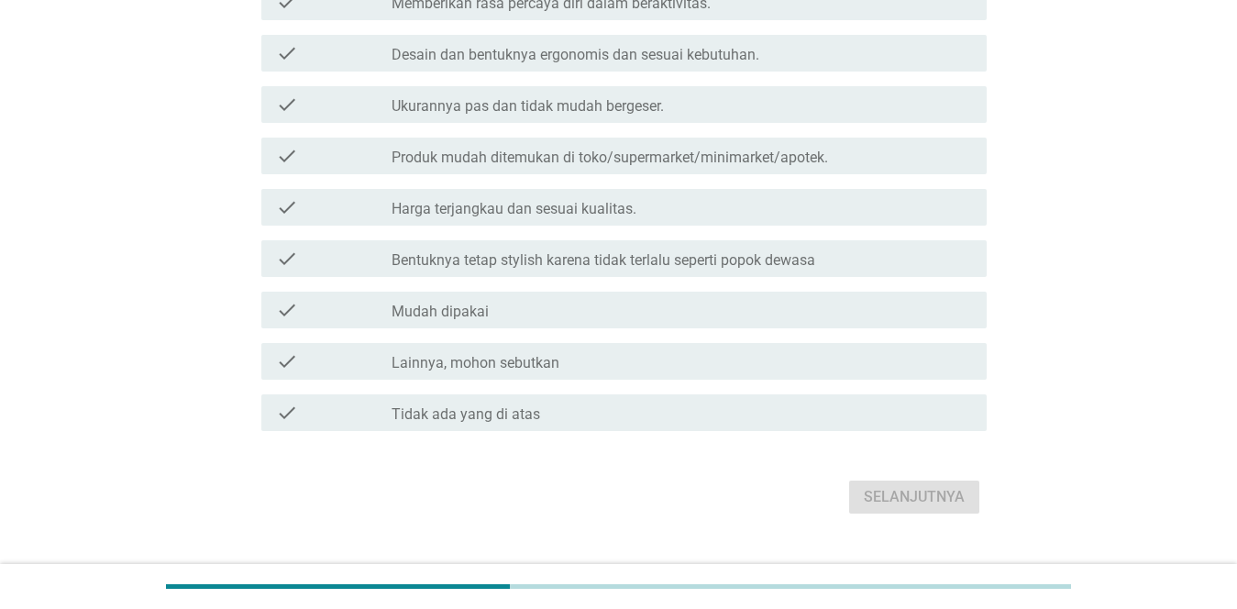
scroll to position [428, 0]
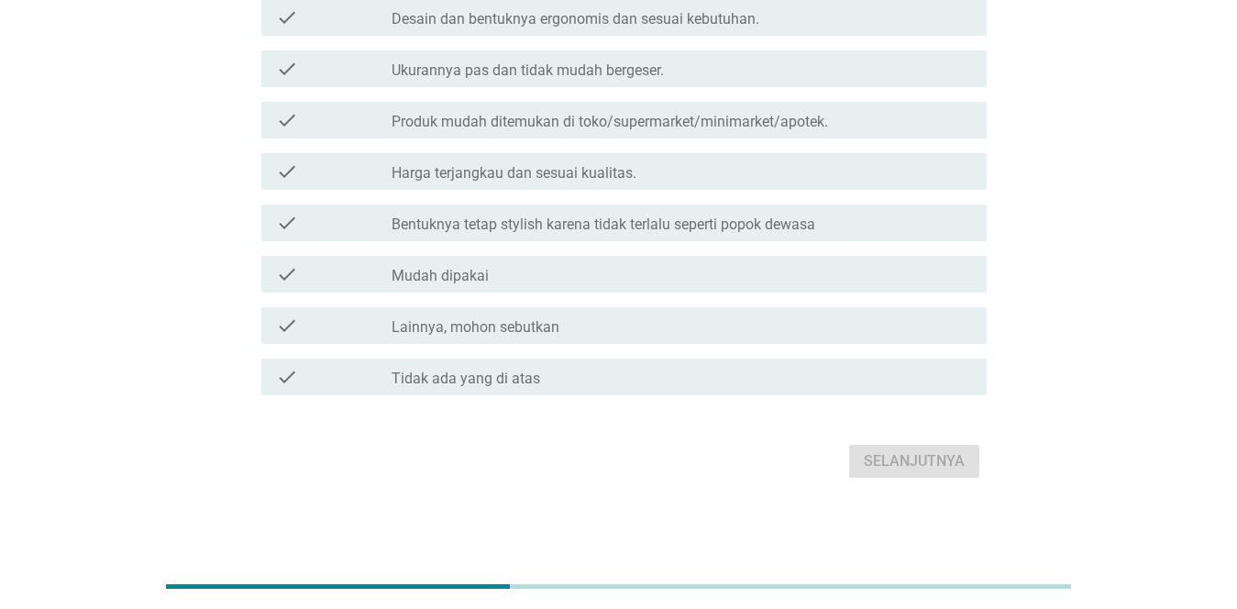
click at [619, 296] on div "check check_box_outline_blank Mudah dipakai" at bounding box center [618, 273] width 736 height 51
click at [615, 277] on div "check_box_outline_blank Mudah dipakai" at bounding box center [682, 274] width 580 height 22
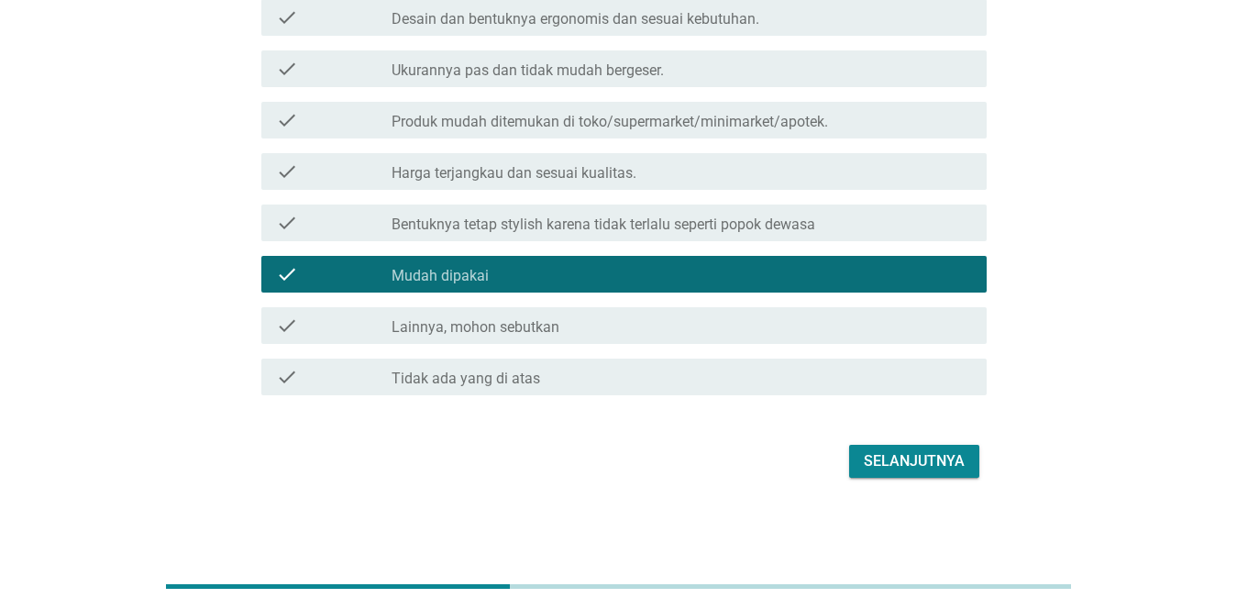
click at [717, 457] on div "Selanjutnya" at bounding box center [914, 461] width 101 height 22
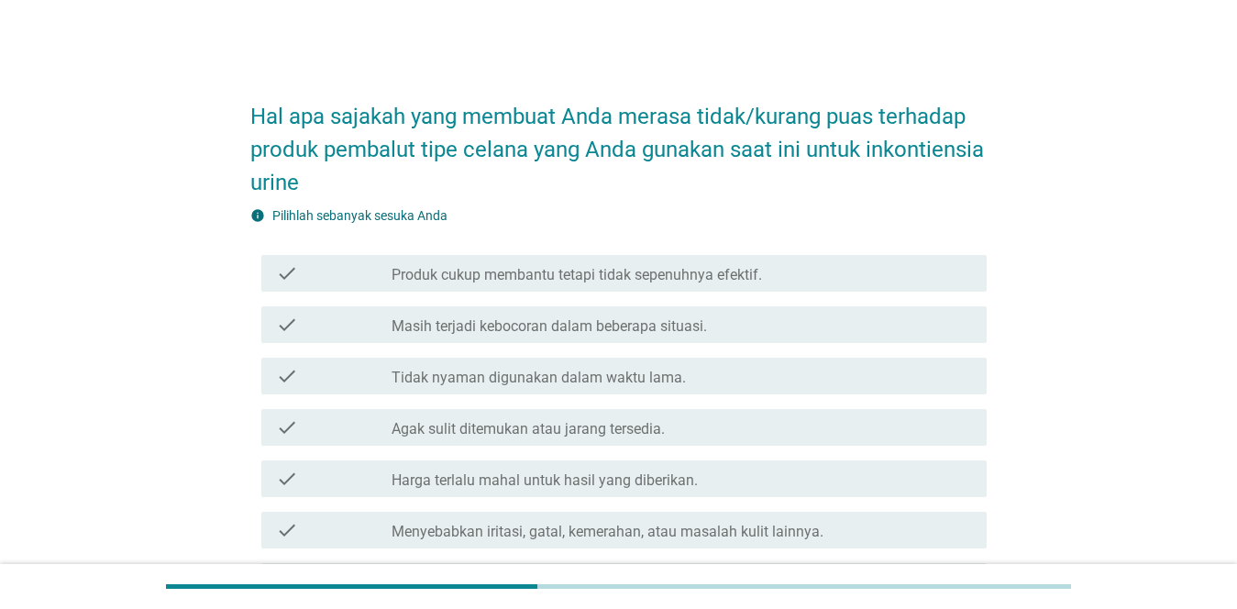
click at [515, 398] on div "check check_box_outline_blank Tidak nyaman digunakan dalam waktu lama." at bounding box center [618, 375] width 736 height 51
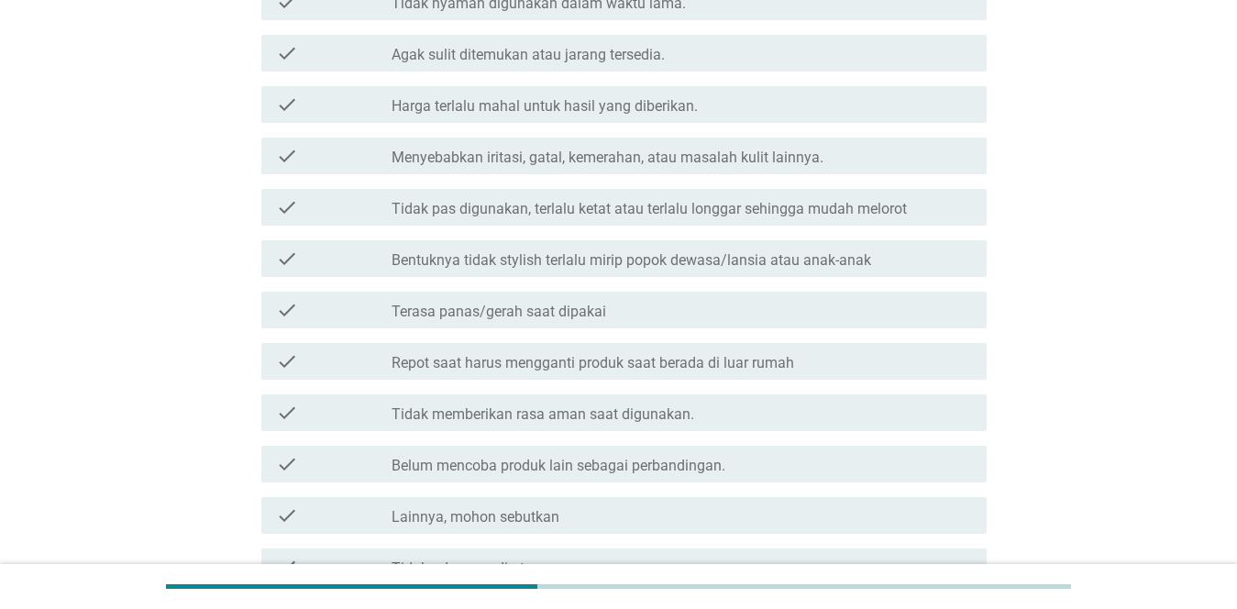
click at [639, 364] on label "Repot saat harus mengganti produk saat berada di luar rumah" at bounding box center [593, 363] width 403 height 18
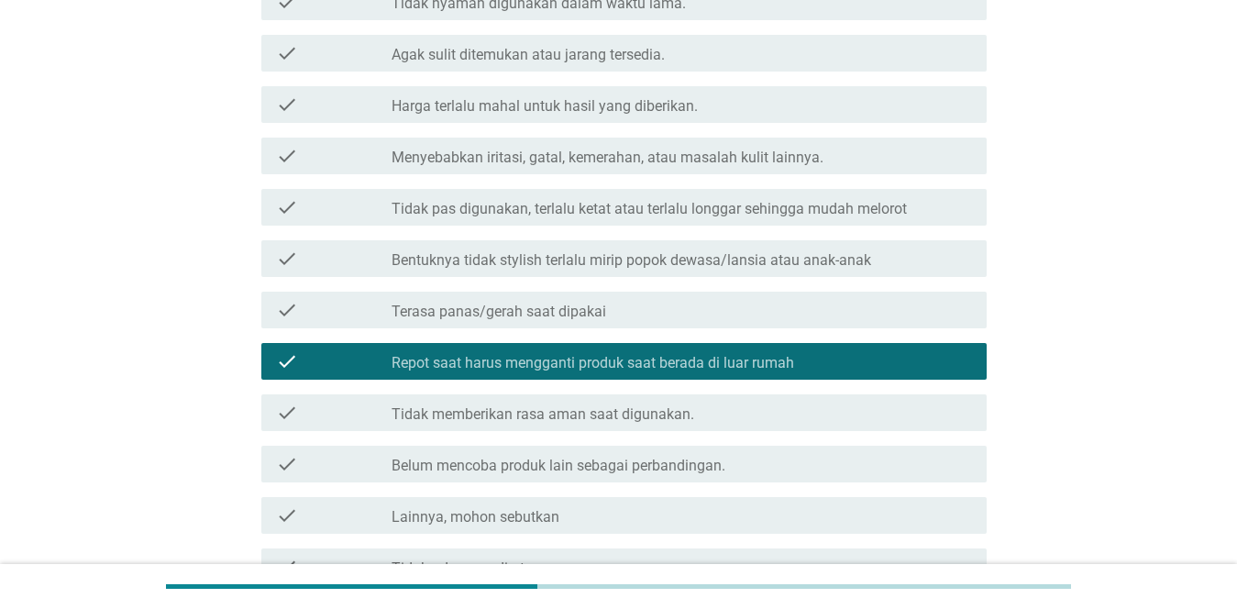
scroll to position [470, 0]
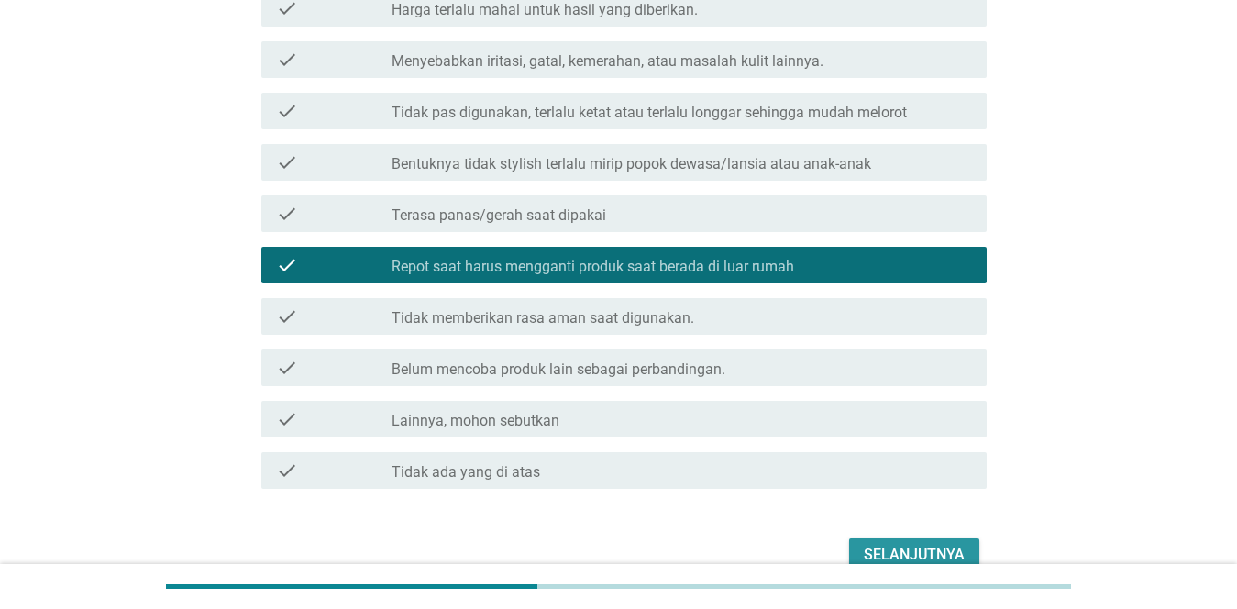
click at [717, 551] on div "Selanjutnya" at bounding box center [914, 555] width 101 height 22
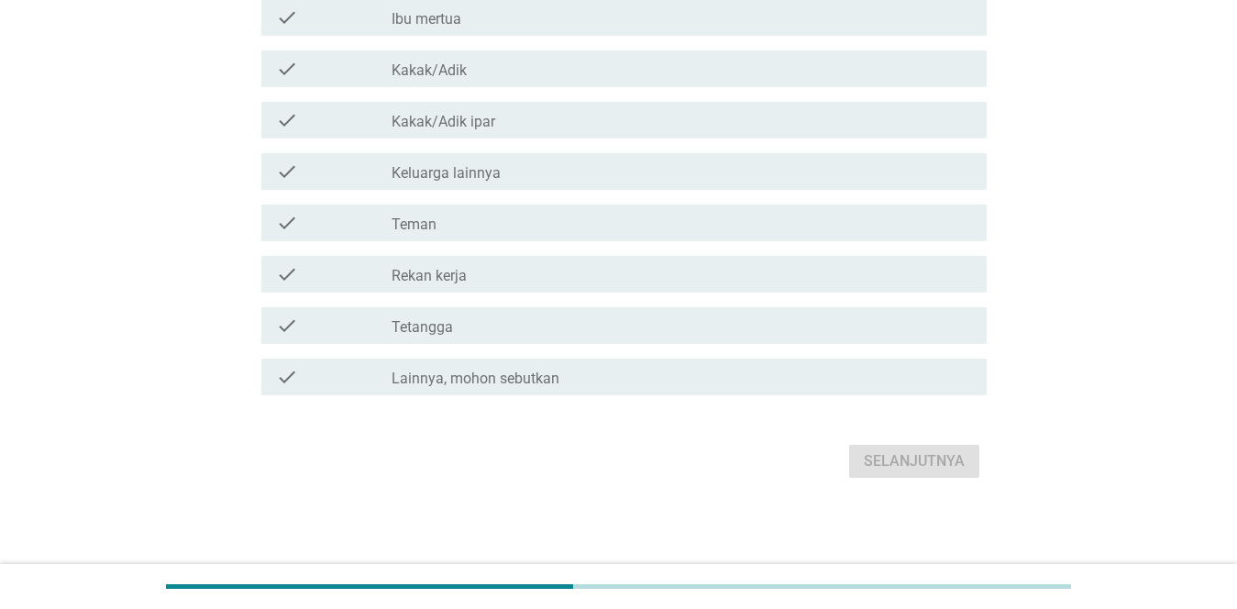
scroll to position [0, 0]
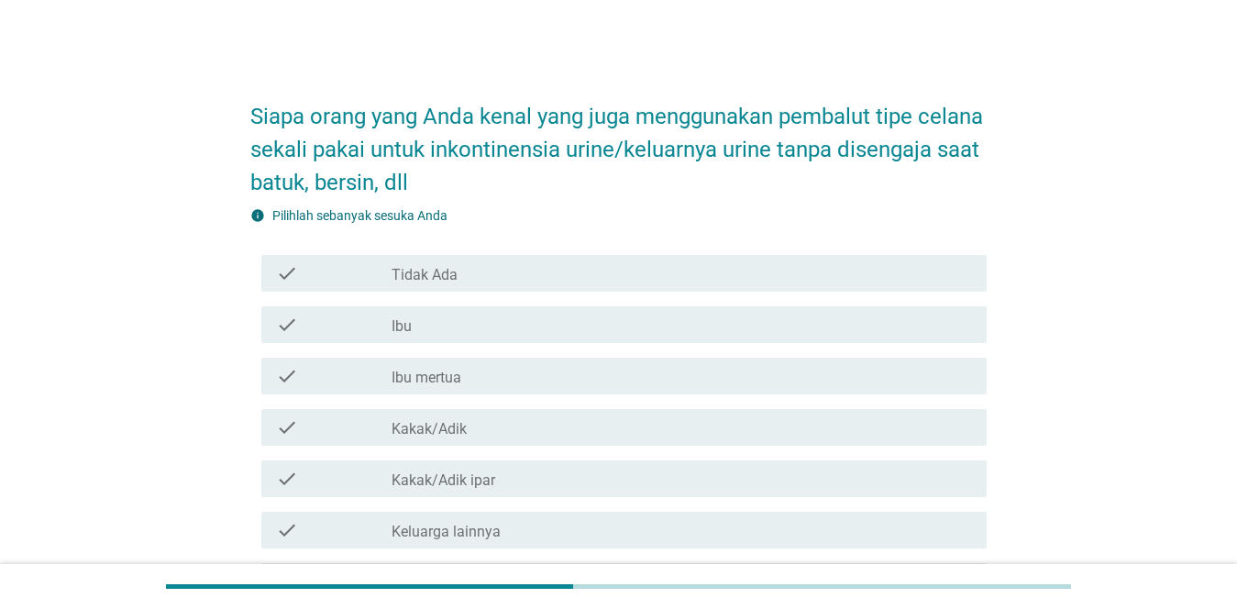
click at [471, 278] on div "check_box_outline_blank Tidak Ada" at bounding box center [682, 273] width 580 height 22
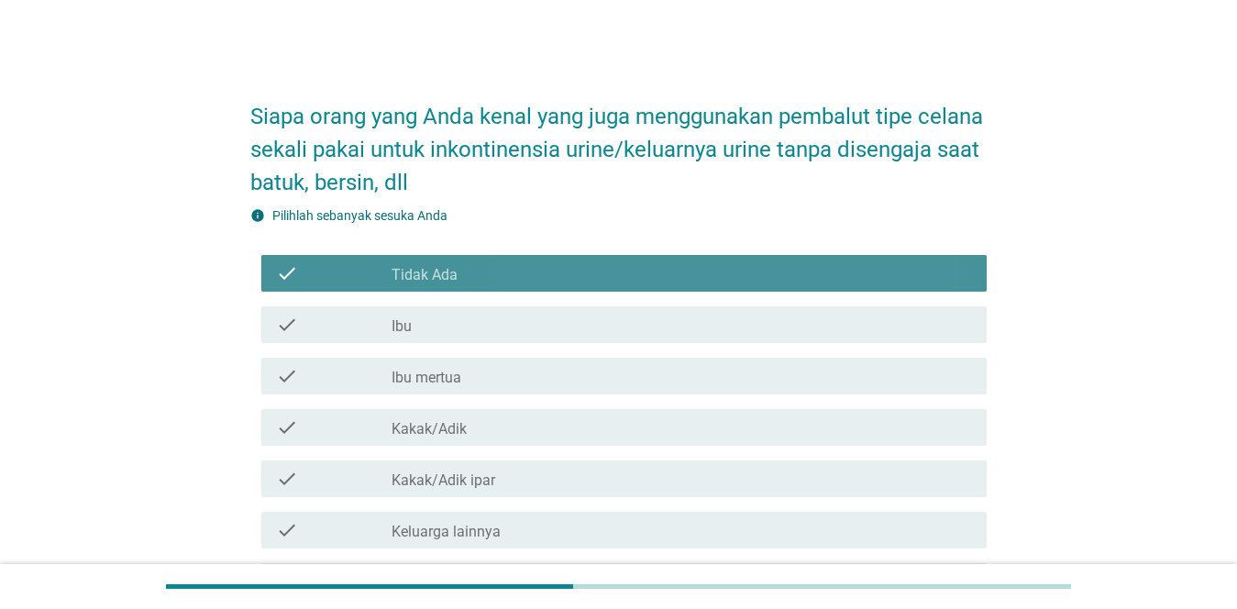
scroll to position [359, 0]
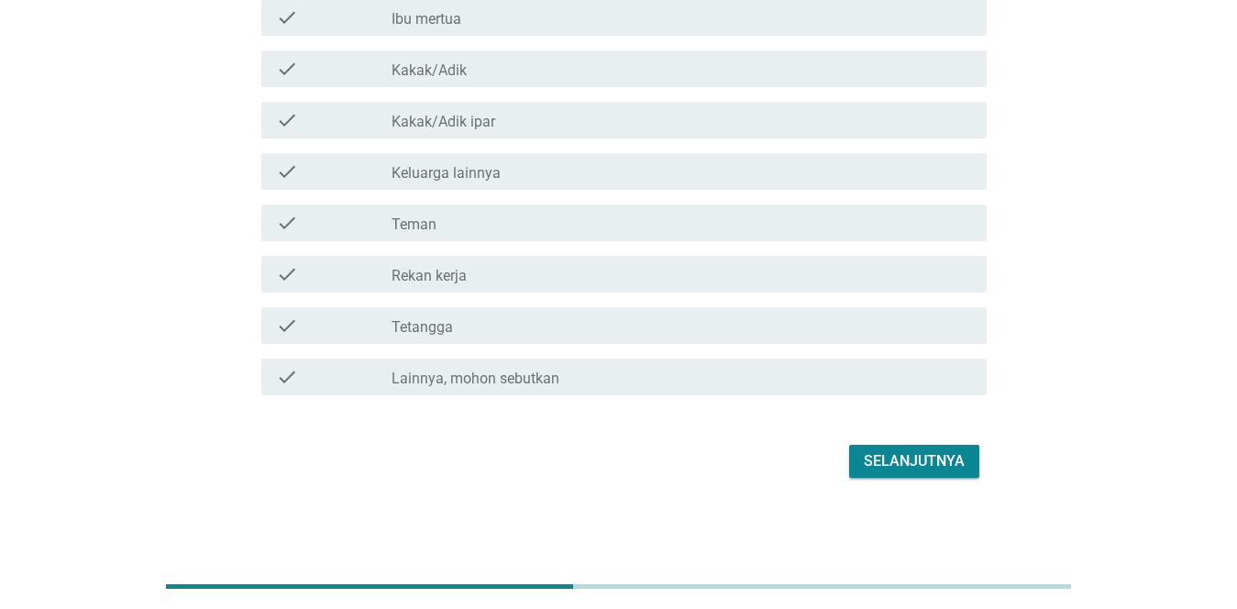
click at [717, 451] on div "Selanjutnya" at bounding box center [914, 461] width 101 height 22
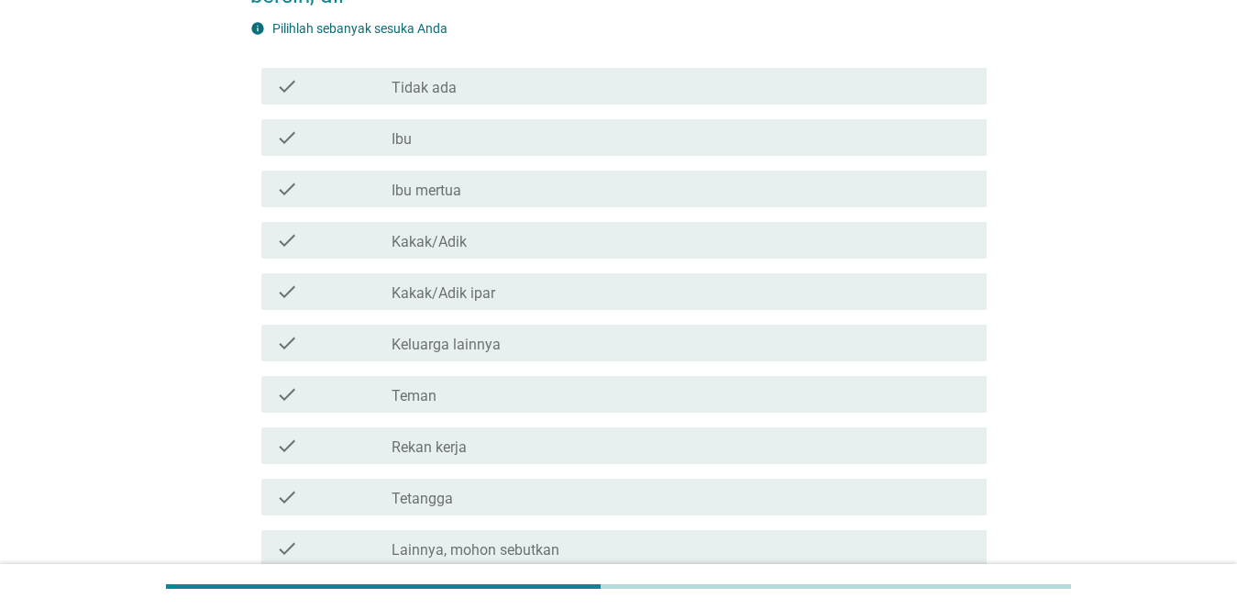
scroll to position [281, 0]
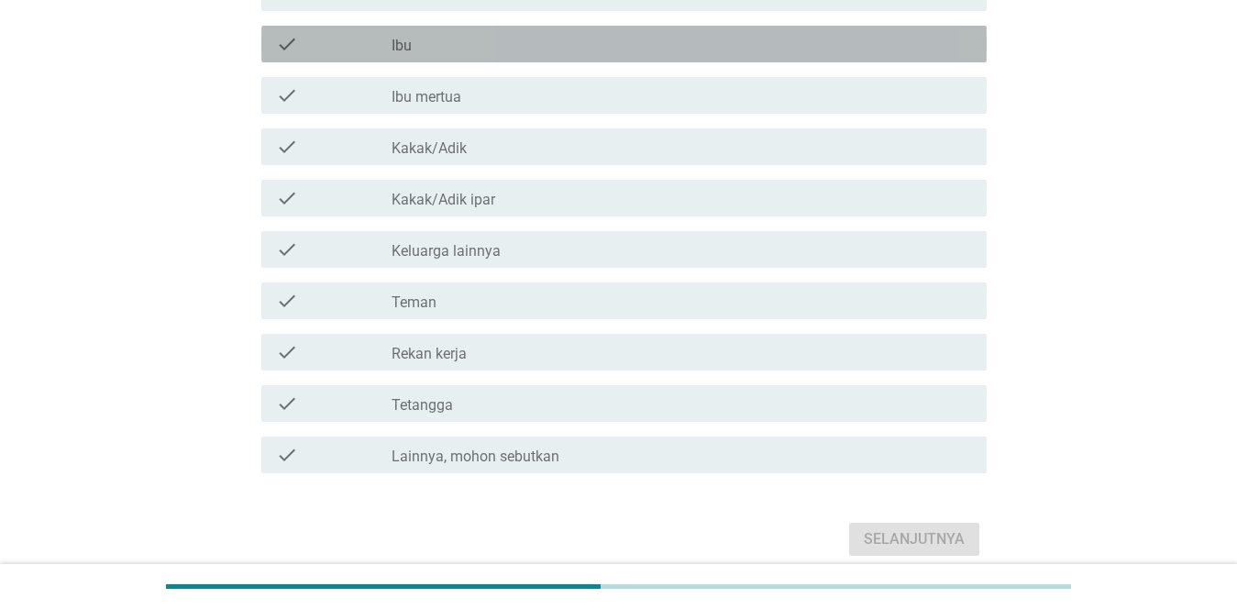
click at [454, 42] on div "check_box_outline_blank Ibu" at bounding box center [682, 44] width 580 height 22
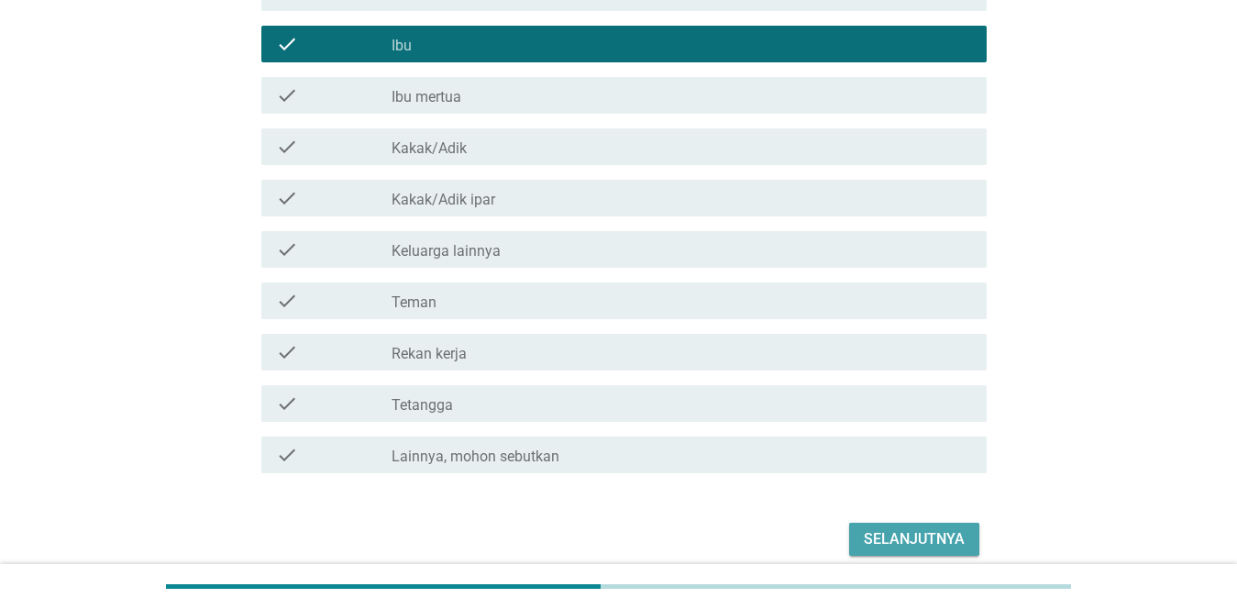
click at [717, 525] on button "Selanjutnya" at bounding box center [914, 539] width 130 height 33
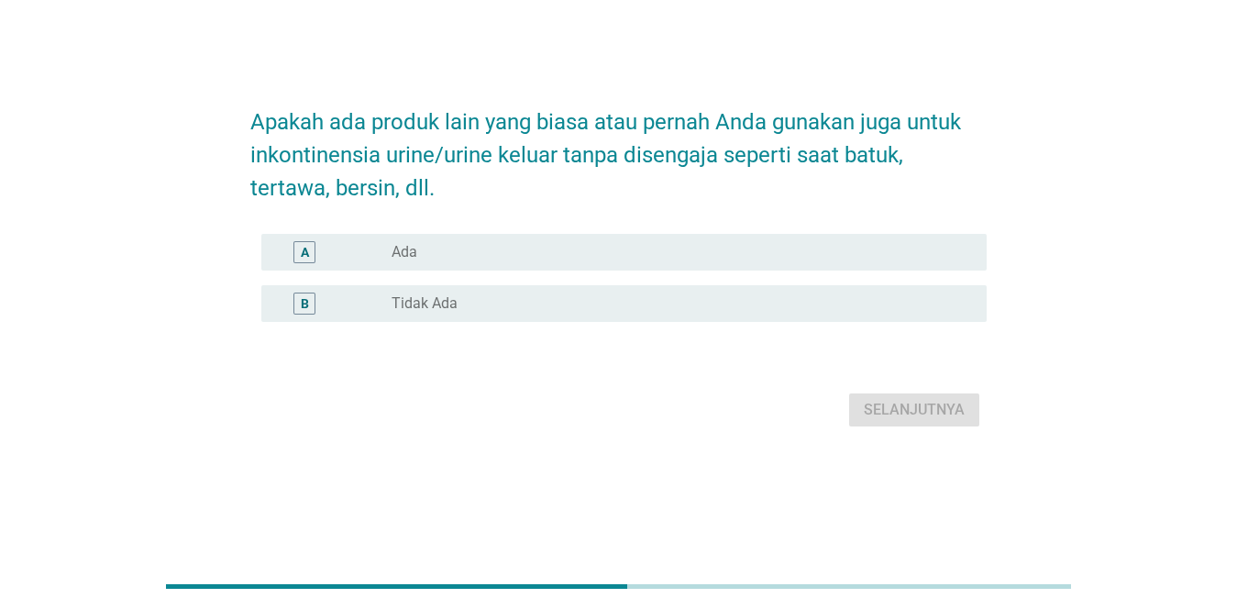
scroll to position [0, 0]
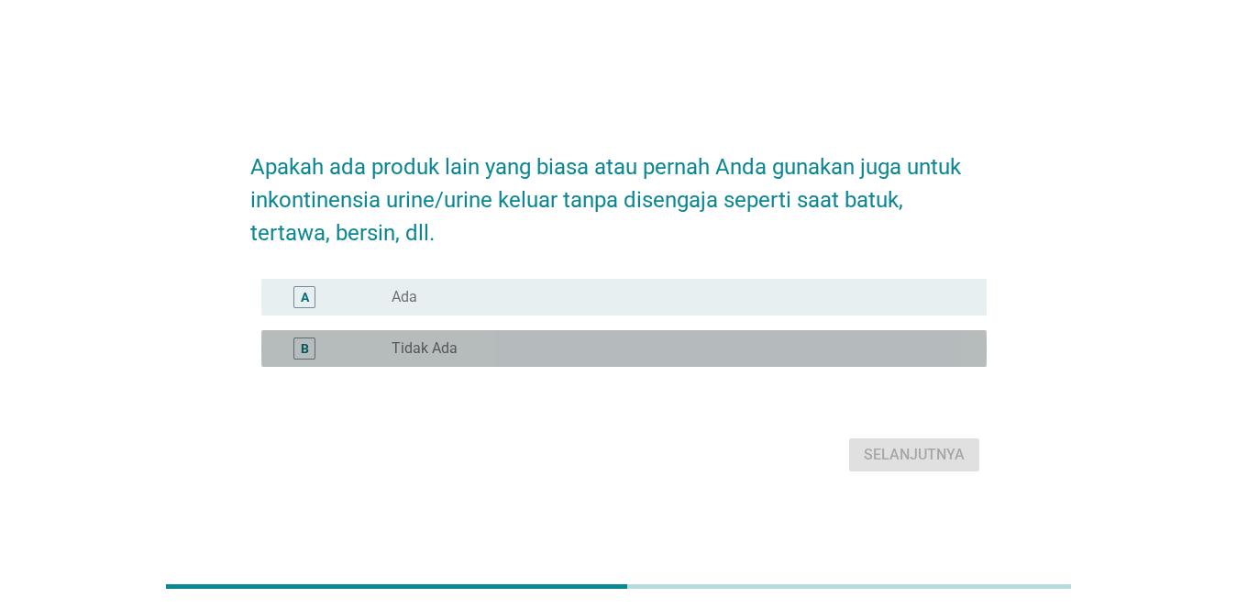
click at [458, 348] on div "radio_button_unchecked Tidak Ada" at bounding box center [675, 348] width 566 height 18
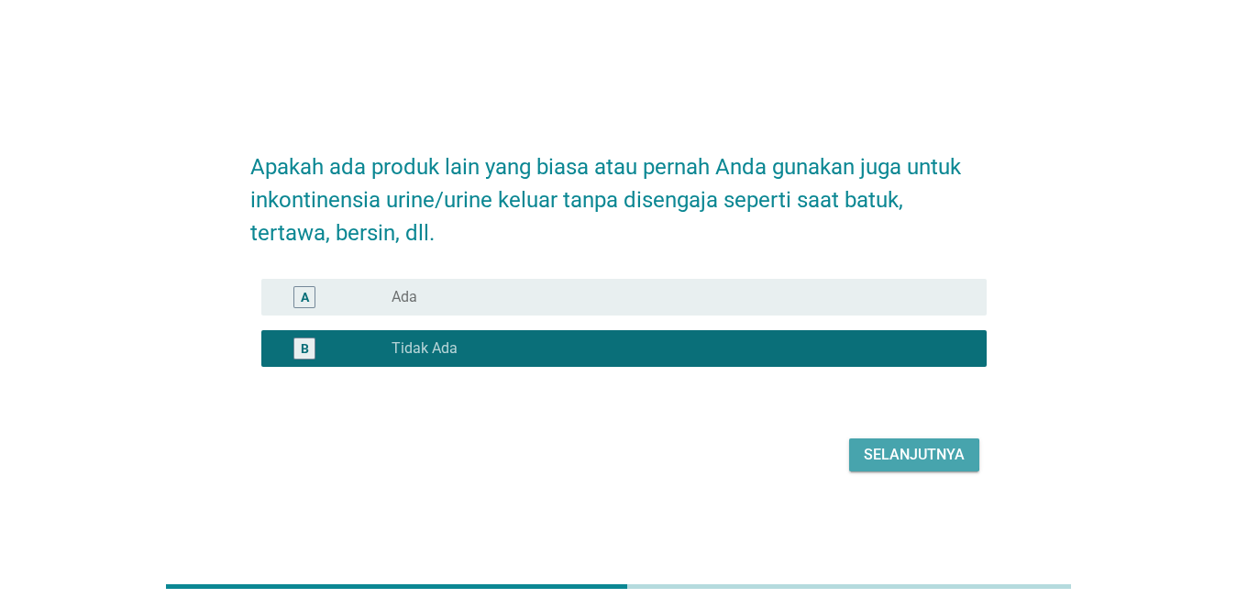
click at [717, 456] on div "Selanjutnya" at bounding box center [914, 455] width 101 height 22
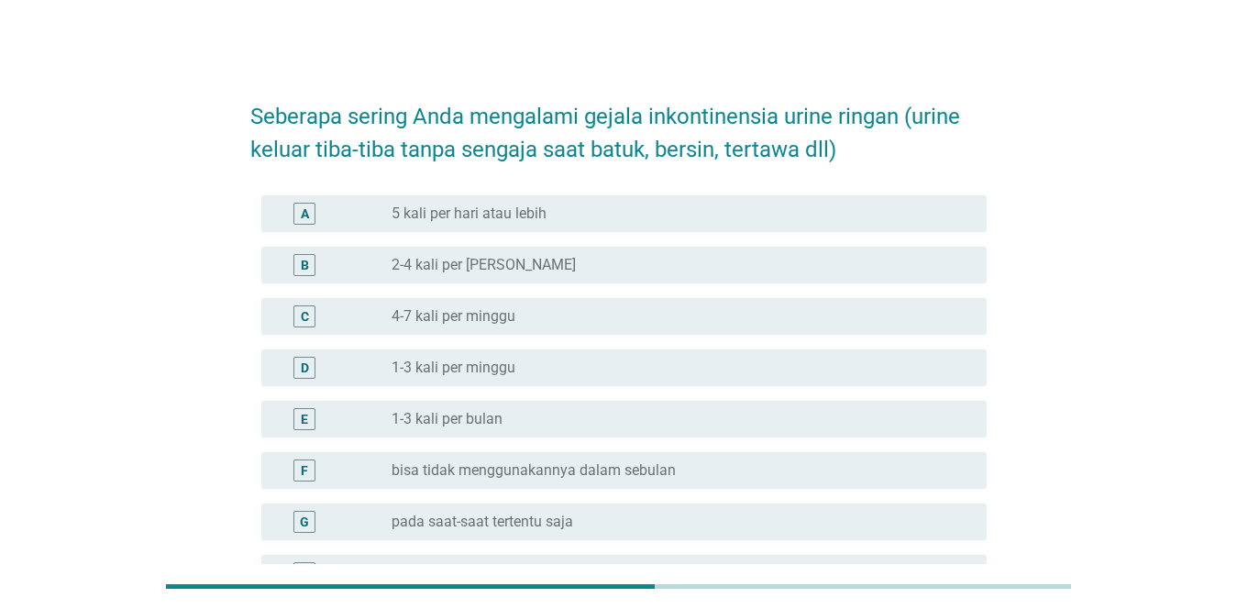
click at [582, 522] on div "radio_button_unchecked pada saat-saat tertentu saja" at bounding box center [675, 522] width 566 height 18
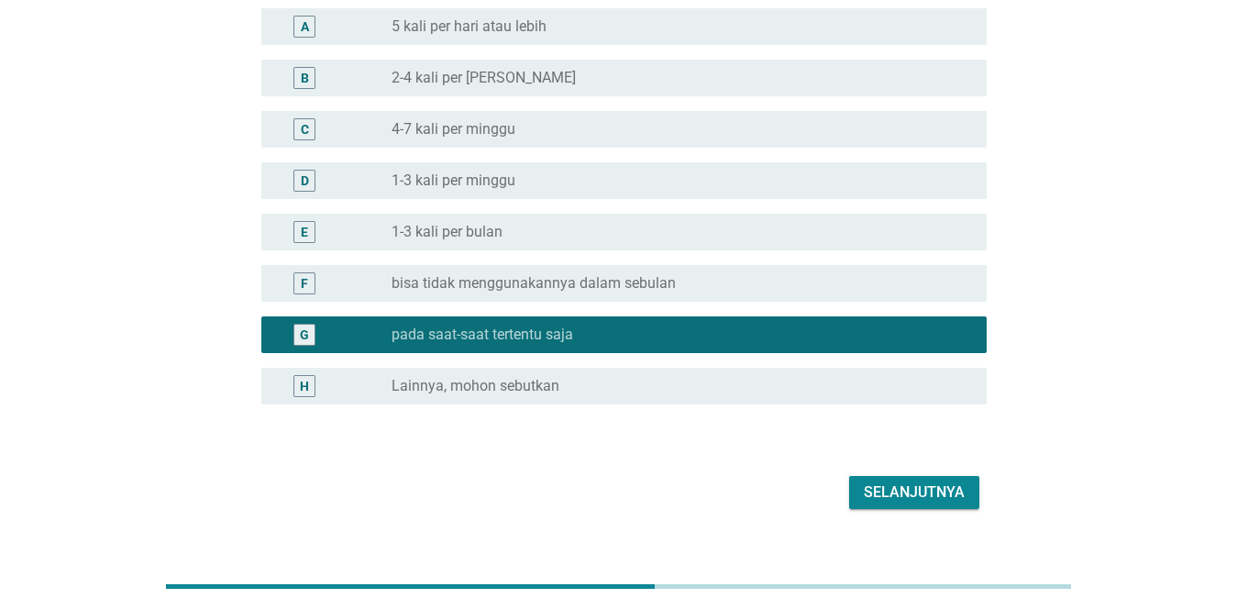
scroll to position [218, 0]
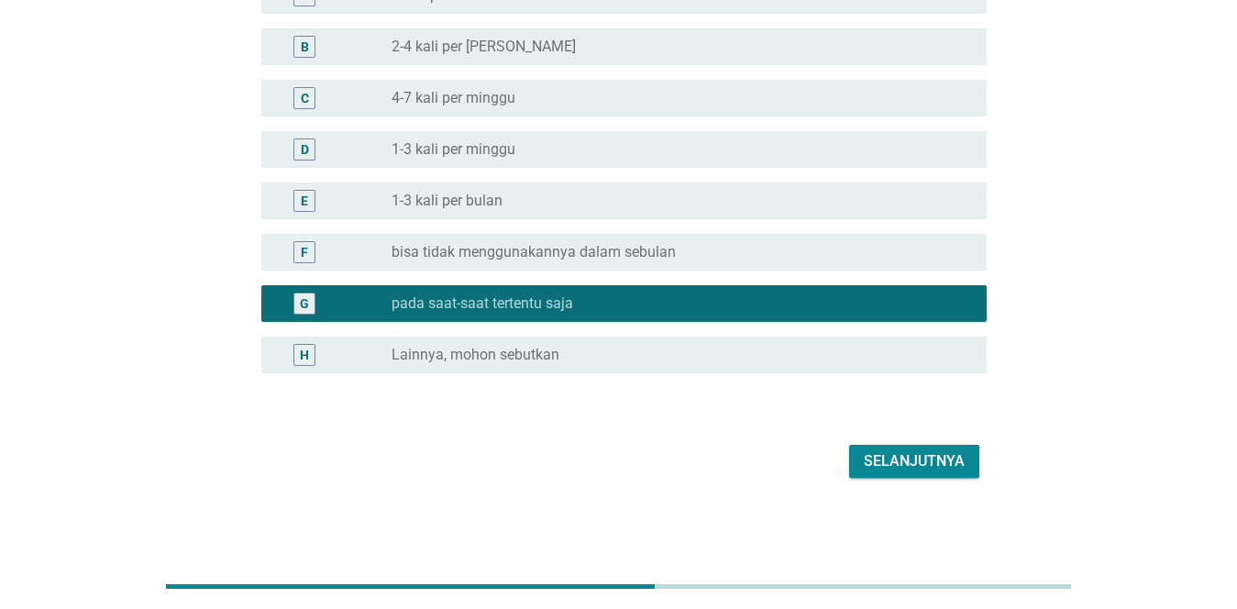
click at [717, 457] on div "Selanjutnya" at bounding box center [914, 461] width 101 height 22
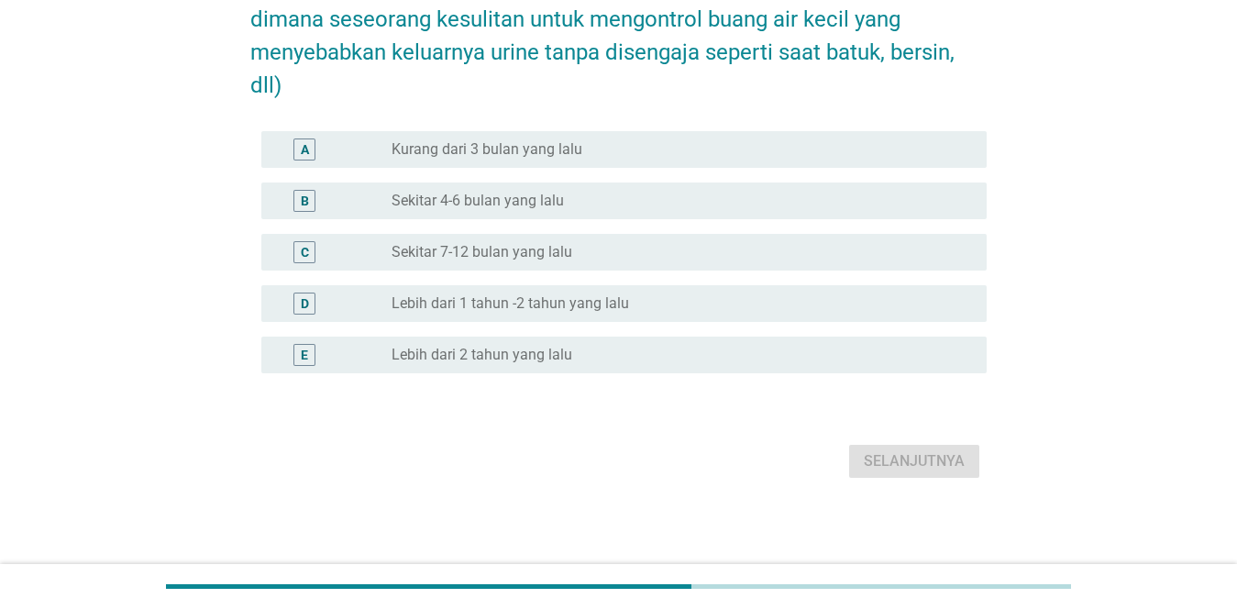
scroll to position [0, 0]
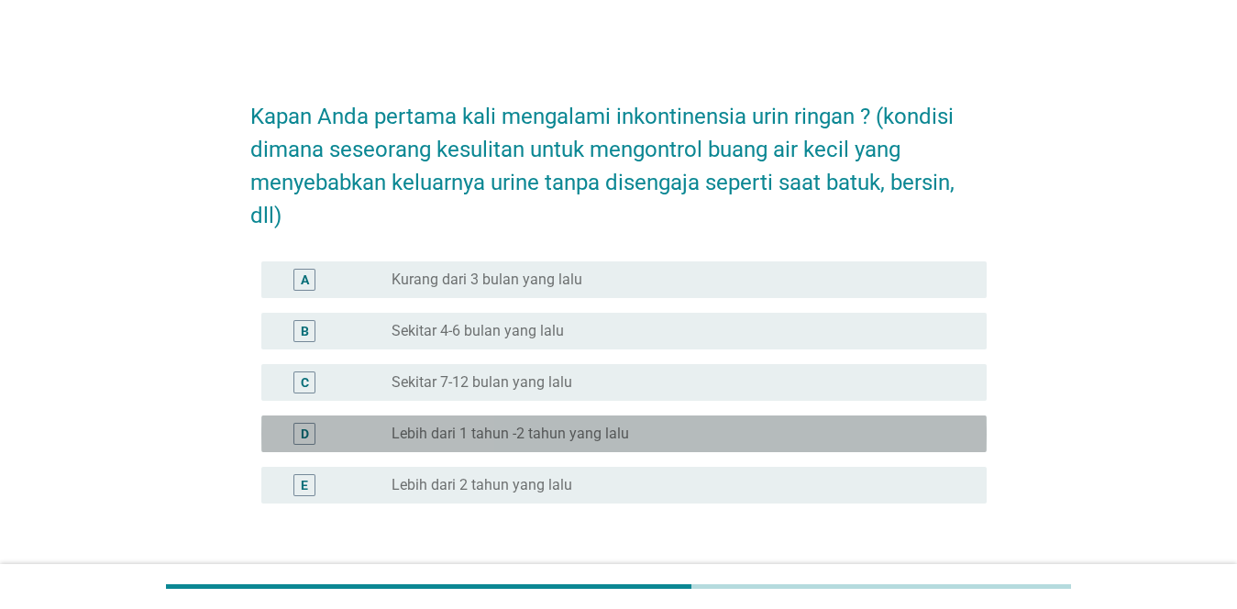
click at [459, 433] on label "Lebih dari 1 tahun -2 tahun yang lalu" at bounding box center [510, 434] width 237 height 18
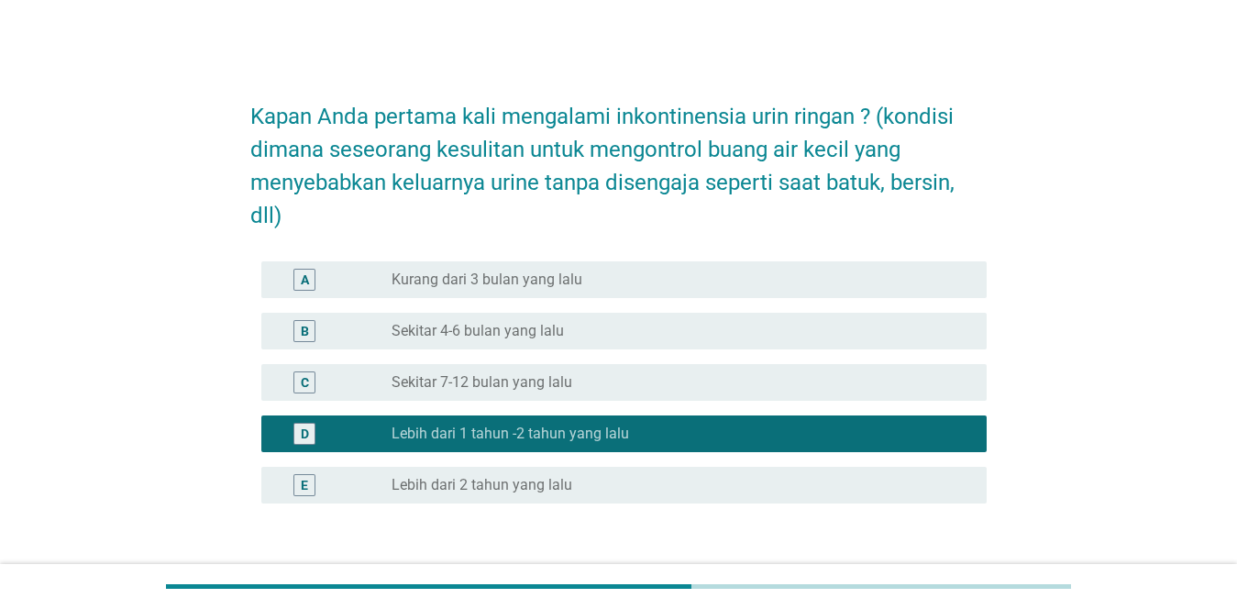
scroll to position [130, 0]
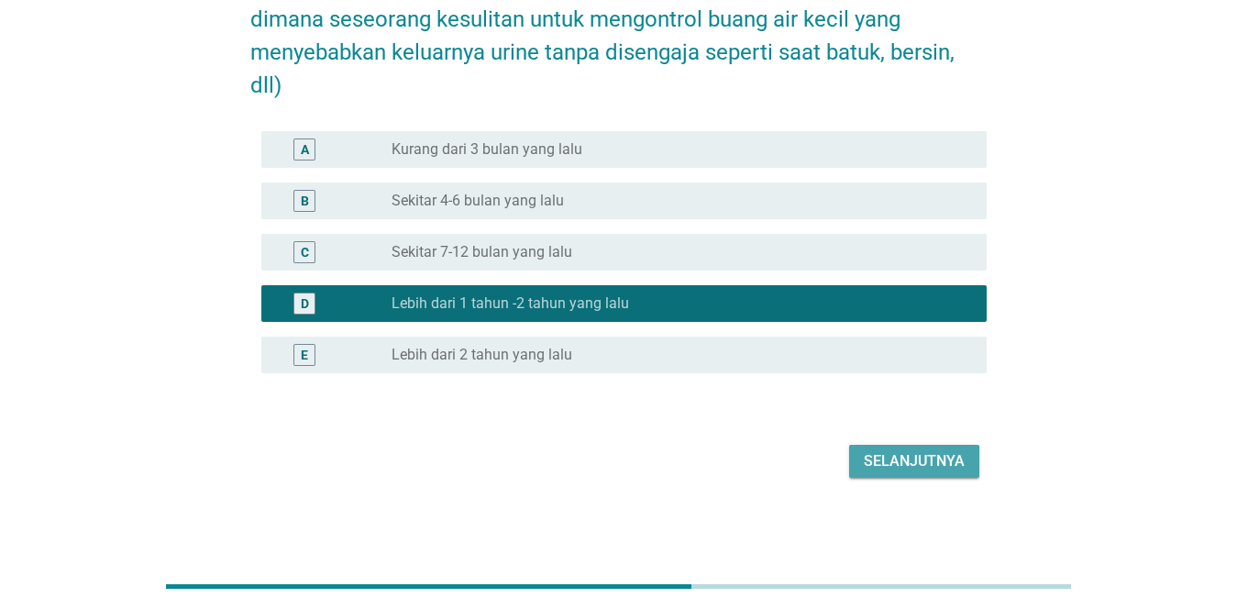
click at [717, 466] on div "Selanjutnya" at bounding box center [914, 461] width 101 height 22
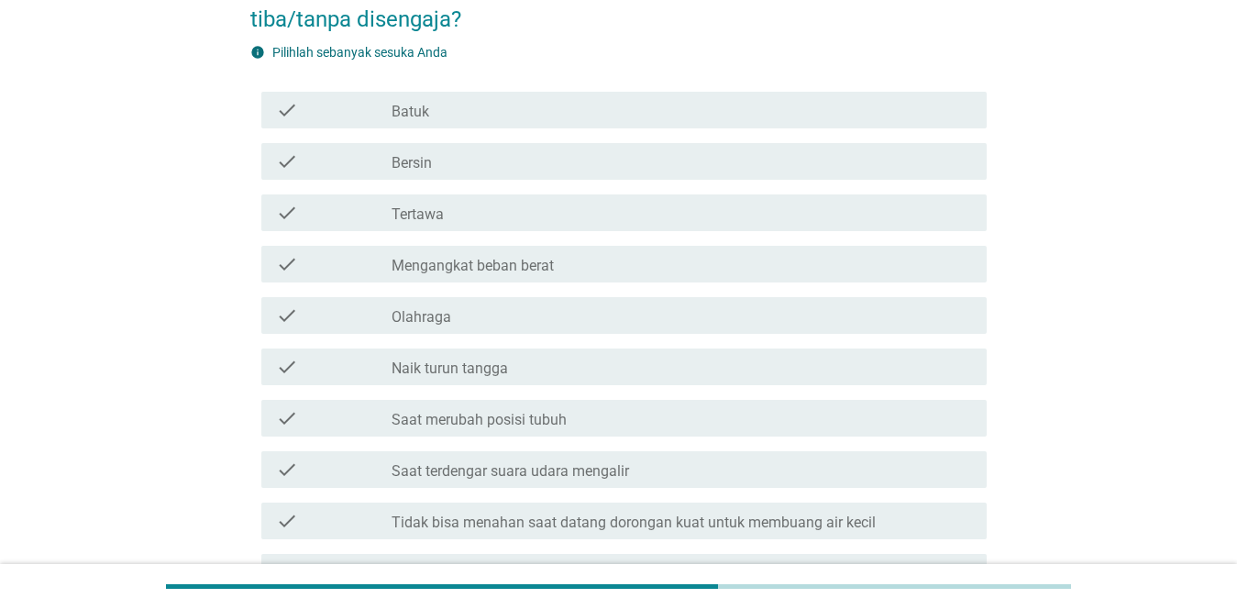
scroll to position [0, 0]
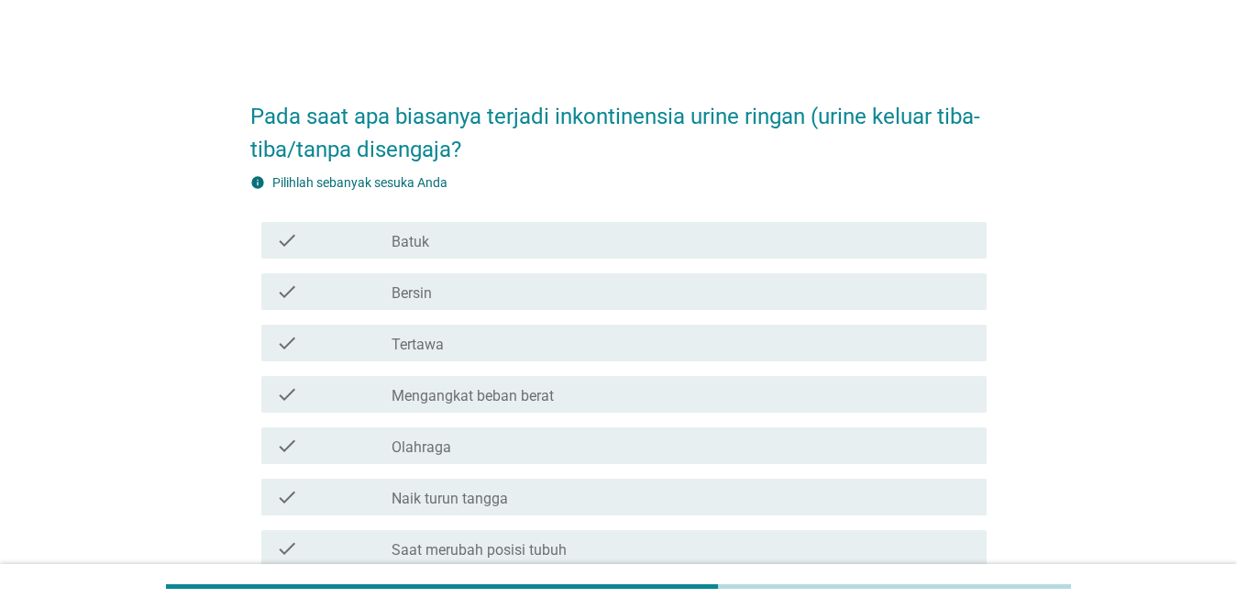
click at [528, 391] on label "Mengangkat beban berat" at bounding box center [473, 396] width 162 height 18
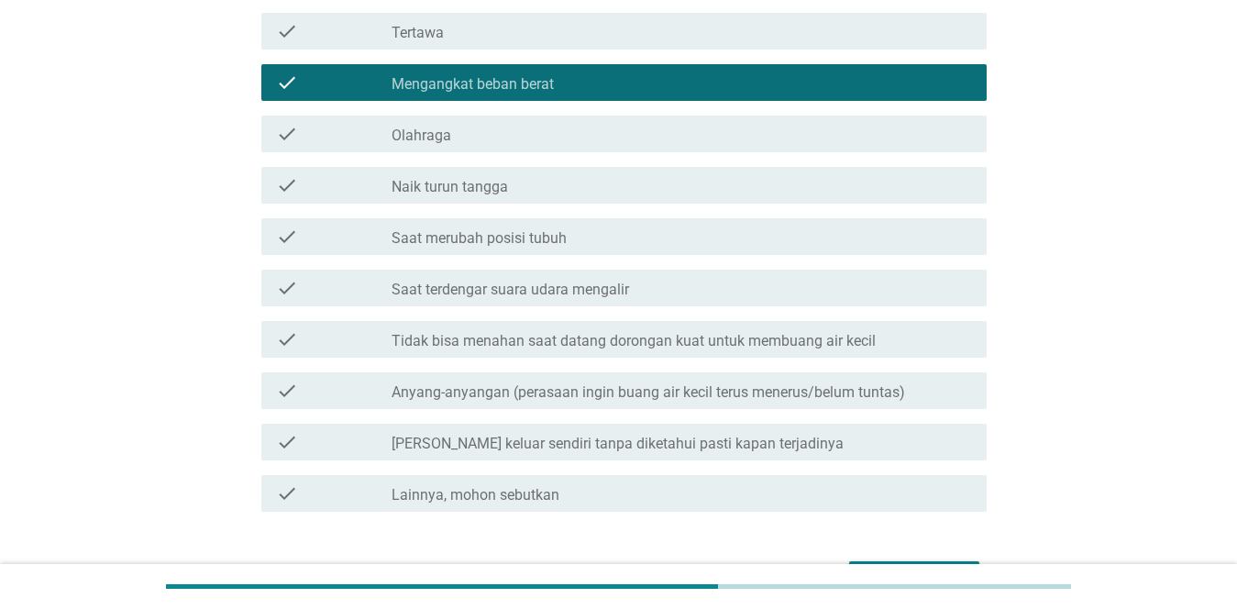
scroll to position [428, 0]
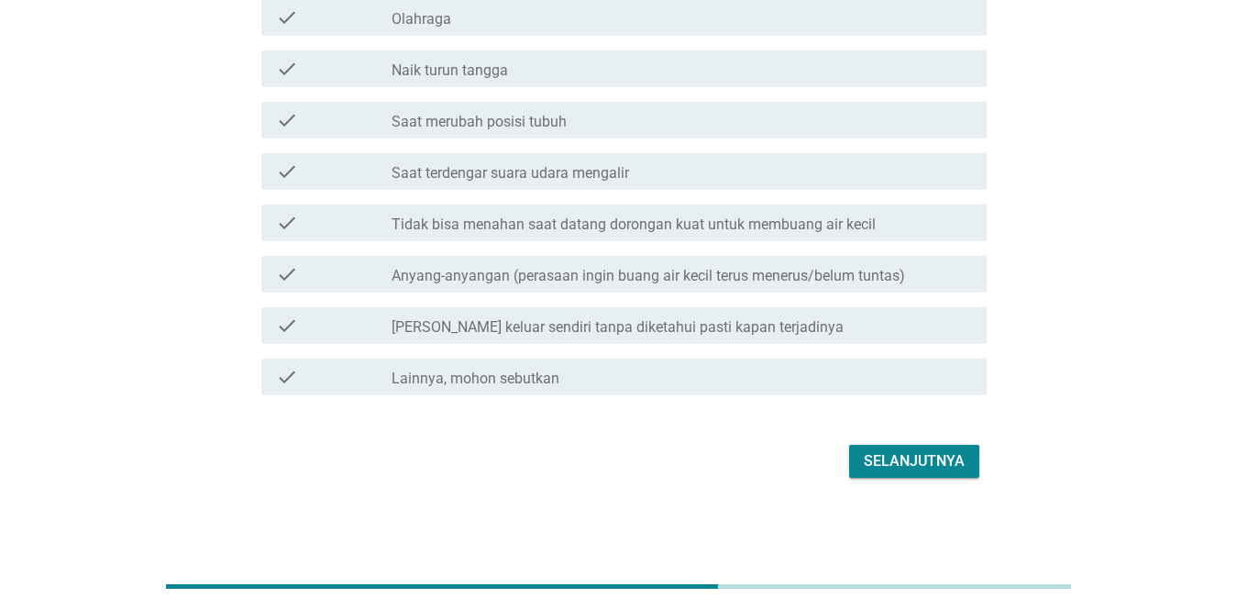
click at [717, 469] on div "Selanjutnya" at bounding box center [618, 461] width 736 height 44
drag, startPoint x: 907, startPoint y: 470, endPoint x: 918, endPoint y: 463, distance: 13.2
click at [717, 469] on div "Selanjutnya" at bounding box center [914, 461] width 101 height 22
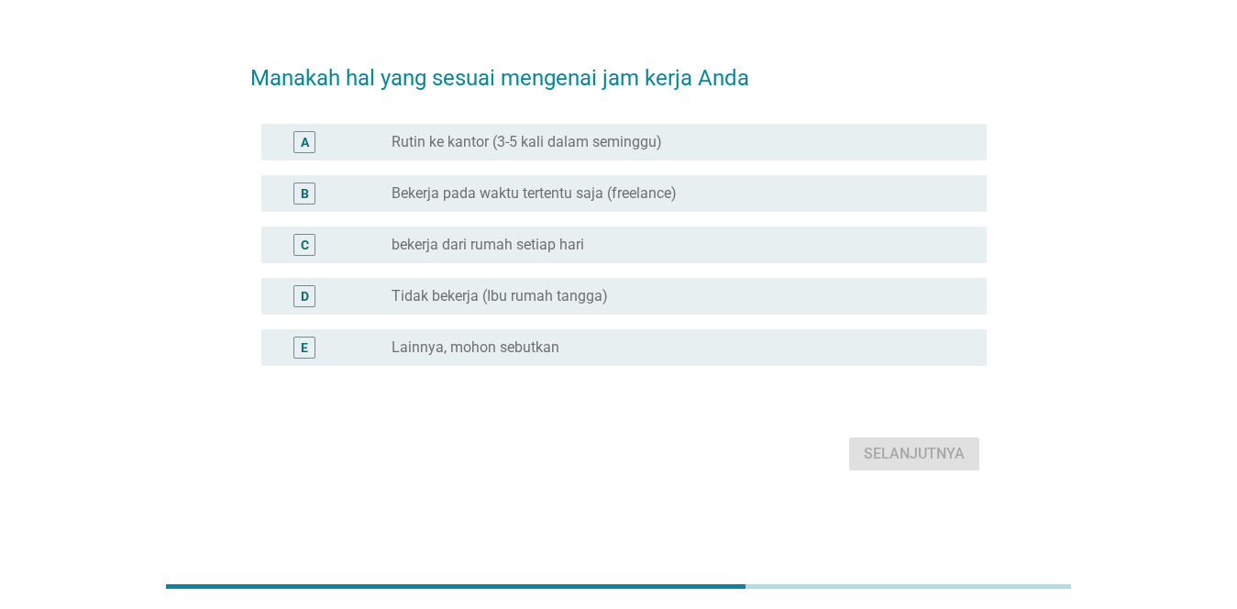
scroll to position [0, 0]
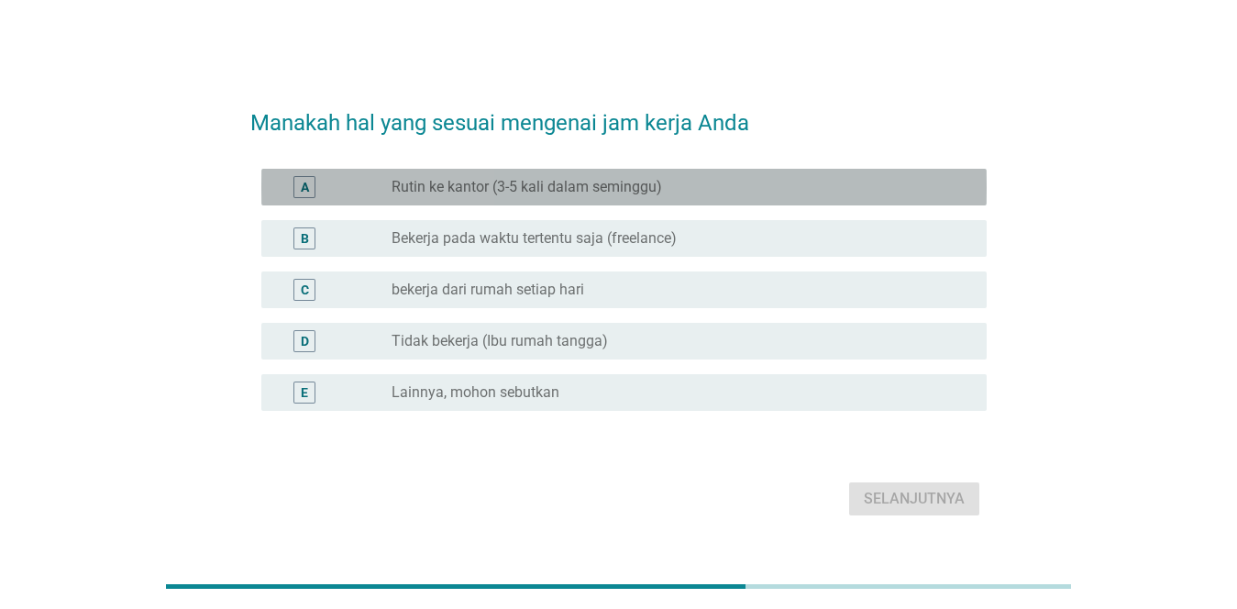
click at [633, 204] on div "A radio_button_unchecked Rutin ke kantor (3-5 kali dalam seminggu)" at bounding box center [623, 187] width 725 height 37
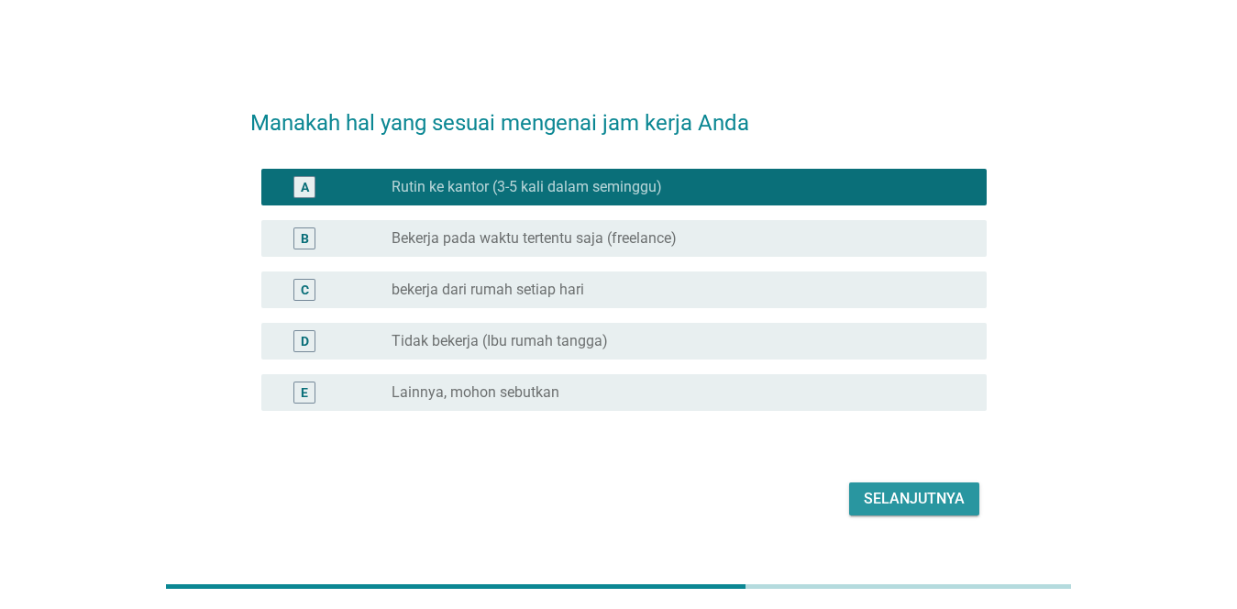
click at [717, 491] on div "Selanjutnya" at bounding box center [914, 499] width 101 height 22
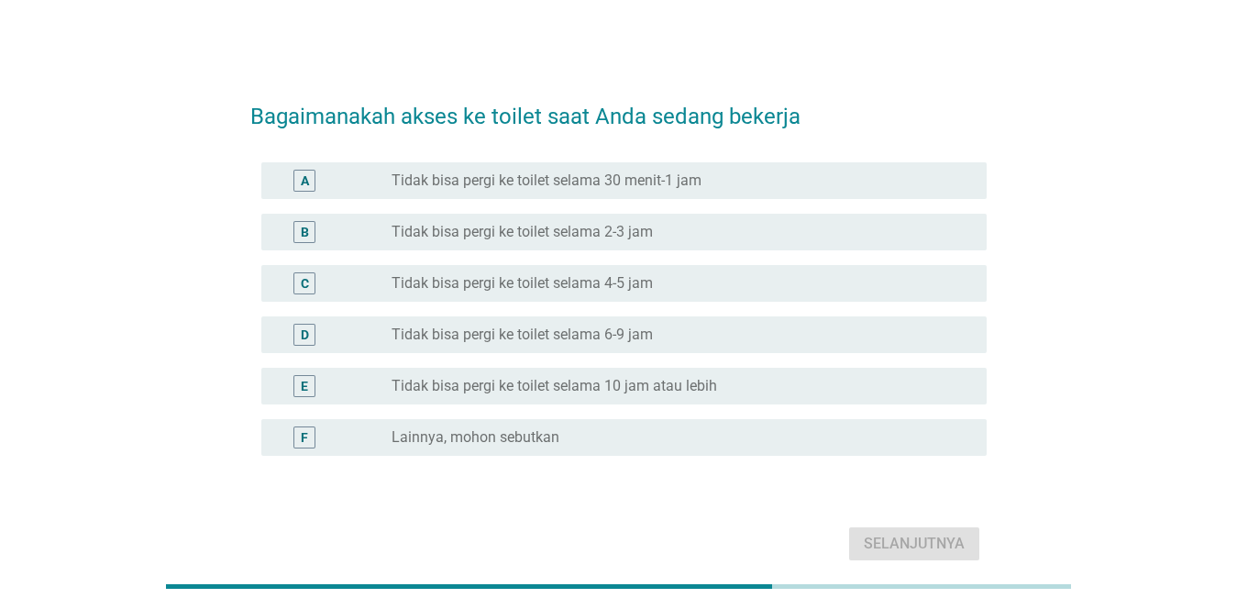
drag, startPoint x: 545, startPoint y: 406, endPoint x: 557, endPoint y: 390, distance: 20.4
click at [547, 404] on div "E radio_button_unchecked Tidak bisa pergi ke toilet selama 10 jam atau lebih" at bounding box center [618, 385] width 736 height 51
click at [562, 382] on label "Tidak bisa pergi ke toilet selama 10 jam atau lebih" at bounding box center [555, 386] width 326 height 18
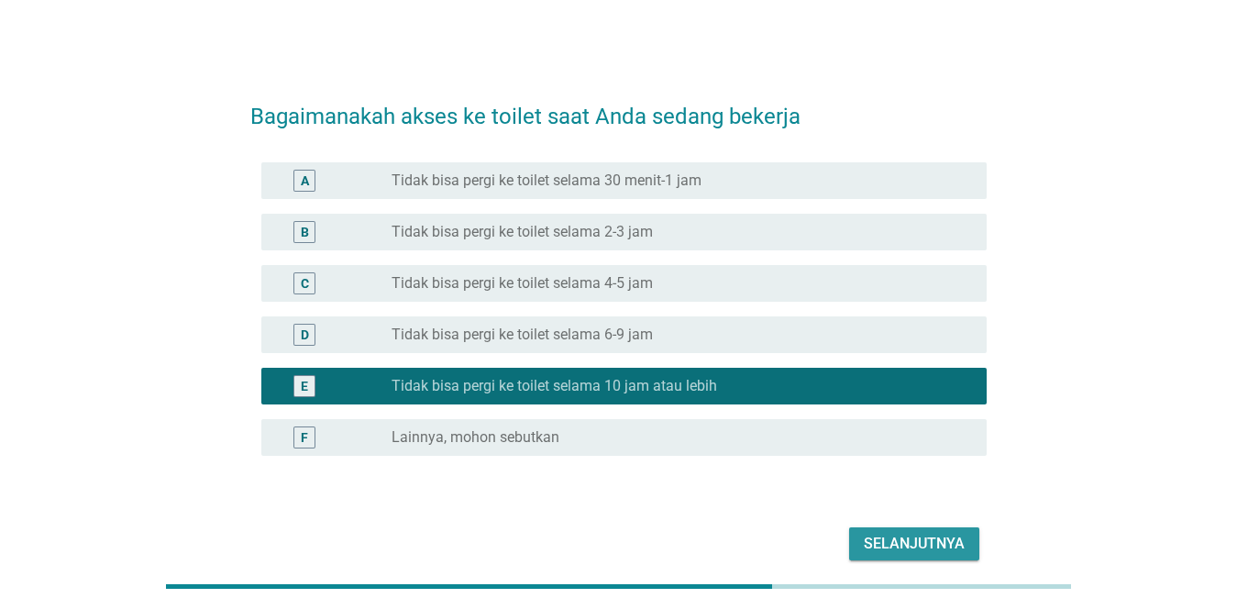
click at [717, 538] on div "Selanjutnya" at bounding box center [914, 544] width 101 height 22
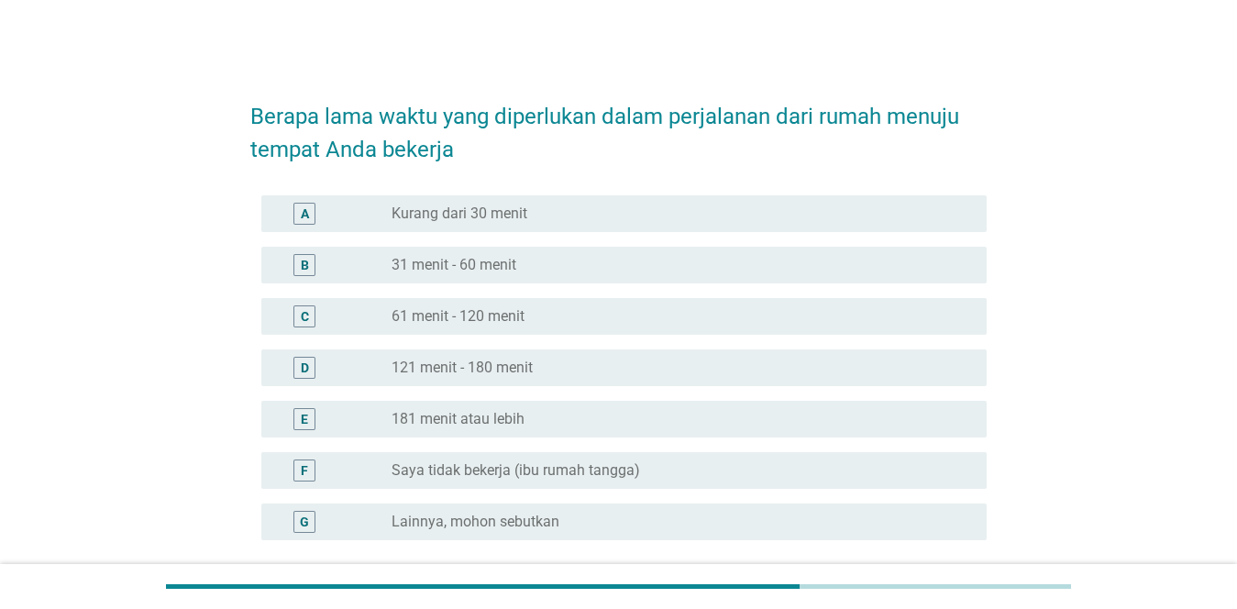
click at [503, 426] on label "181 menit atau lebih" at bounding box center [458, 419] width 133 height 18
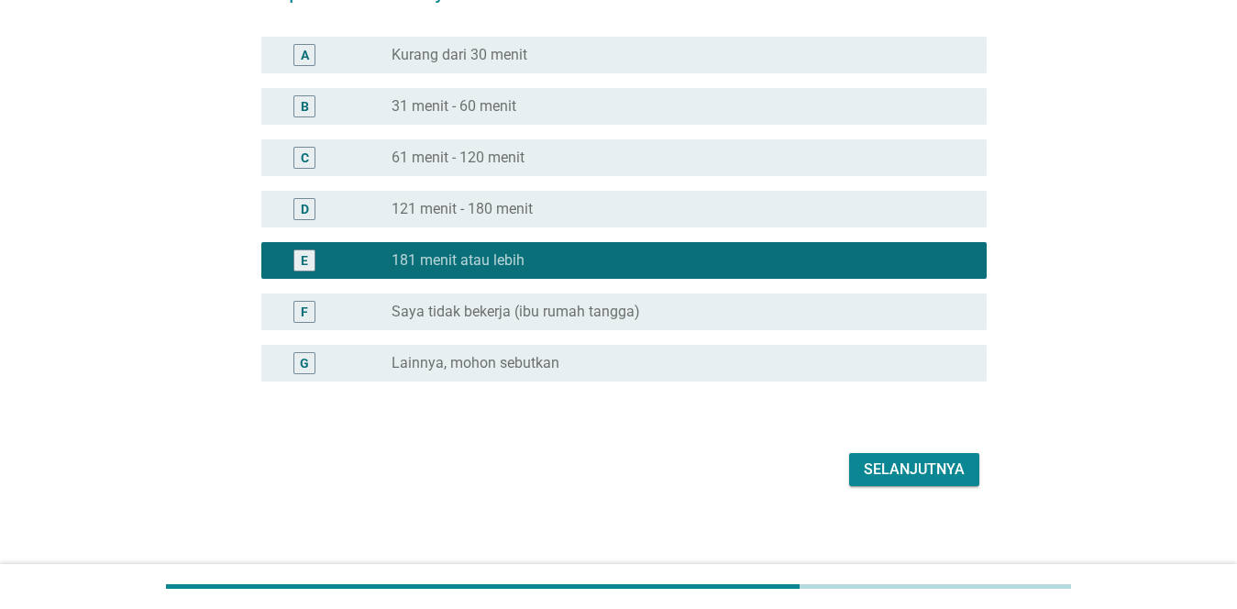
scroll to position [167, 0]
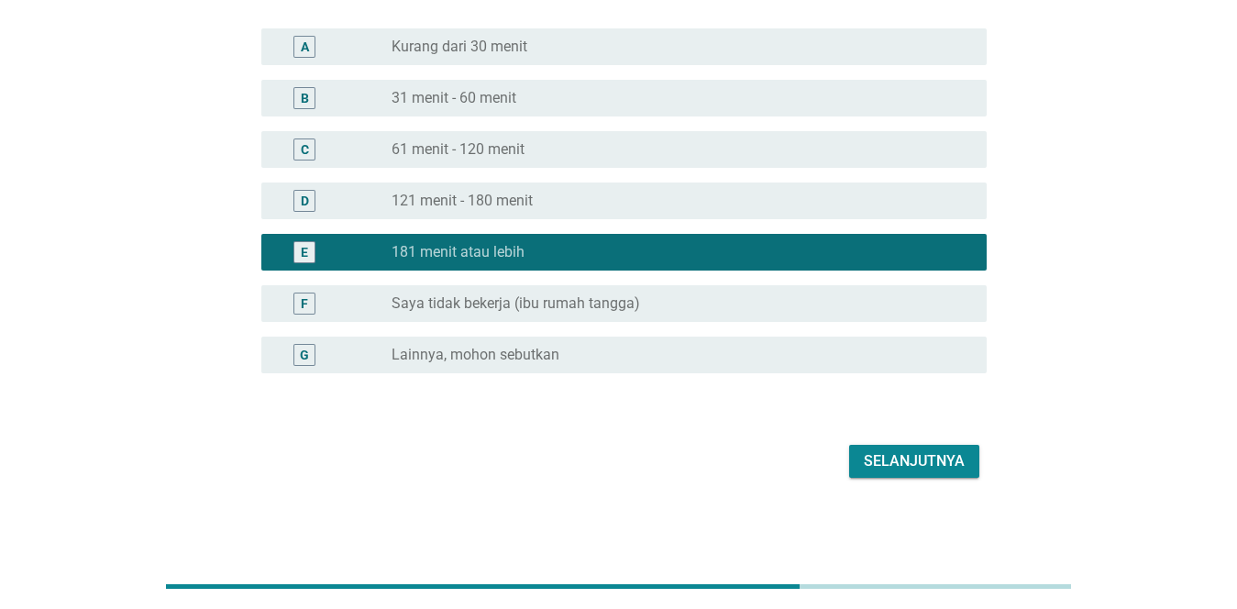
click at [717, 462] on div "Selanjutnya" at bounding box center [914, 461] width 101 height 22
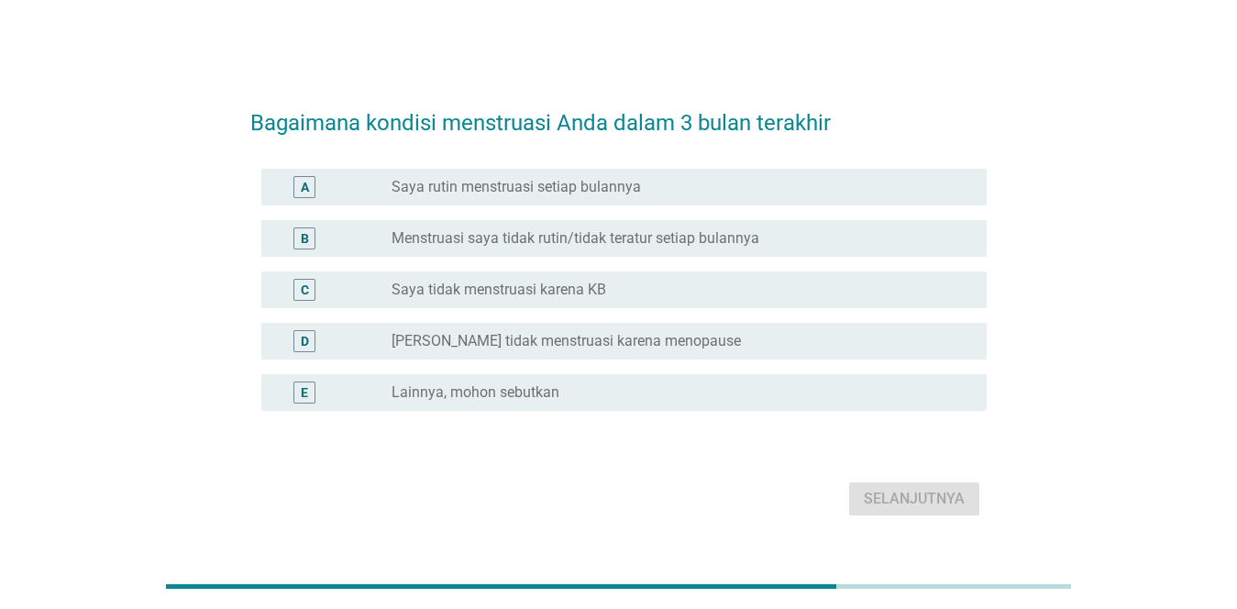
click at [542, 185] on label "Saya rutin menstruasi setiap bulannya" at bounding box center [516, 187] width 249 height 18
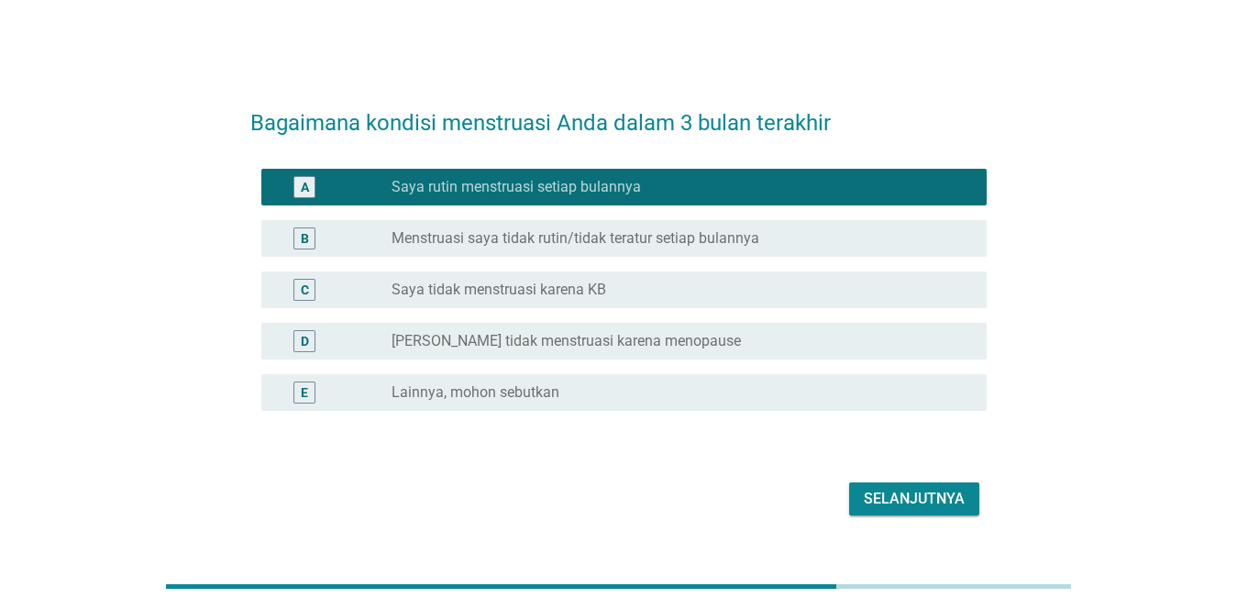
click at [717, 489] on div "Selanjutnya" at bounding box center [914, 499] width 101 height 22
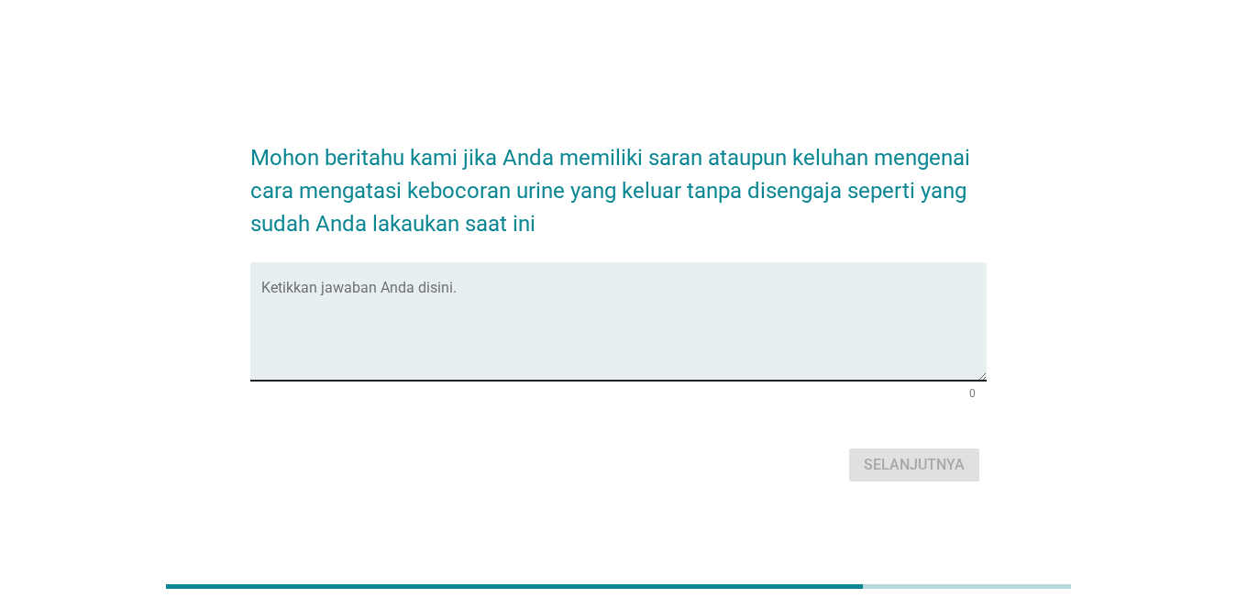
click at [382, 378] on textarea "Ketikkan jawaban Anda disini." at bounding box center [623, 332] width 725 height 96
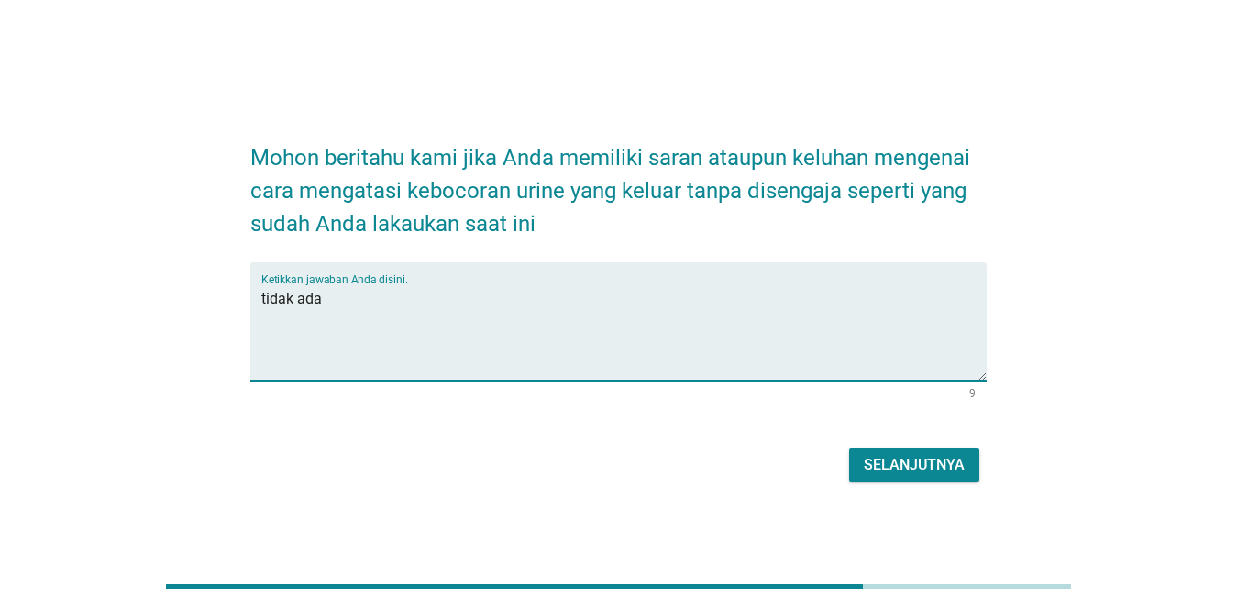
type textarea "tidak ada"
click at [717, 461] on div "Selanjutnya" at bounding box center [914, 465] width 101 height 22
